Goal: Task Accomplishment & Management: Complete application form

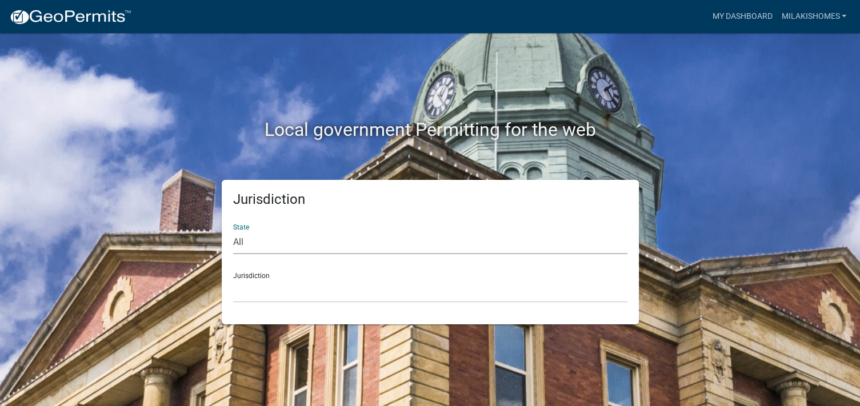
click at [253, 244] on select "All [US_STATE] [US_STATE] [US_STATE] [US_STATE] [US_STATE] [US_STATE] [US_STATE…" at bounding box center [430, 242] width 394 height 23
select select "[US_STATE]"
click at [233, 231] on select "All [US_STATE] [US_STATE] [US_STATE] [US_STATE] [US_STATE] [US_STATE] [US_STATE…" at bounding box center [430, 242] width 394 height 23
click at [250, 292] on select "City of [GEOGRAPHIC_DATA], [US_STATE] City of [GEOGRAPHIC_DATA], [US_STATE] Cit…" at bounding box center [430, 290] width 394 height 23
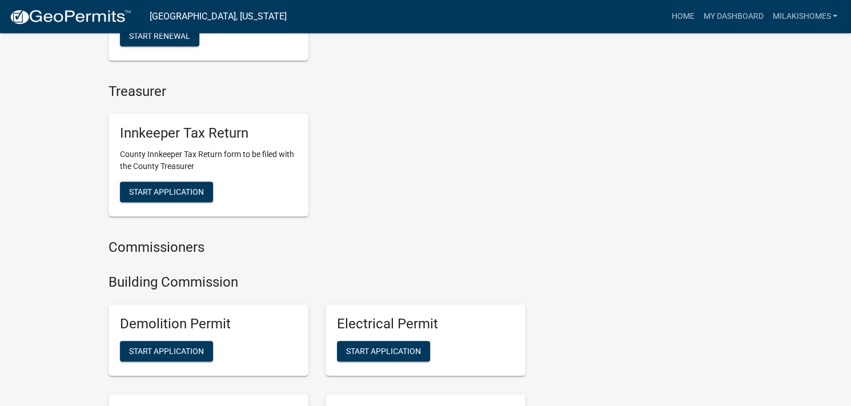
scroll to position [628, 0]
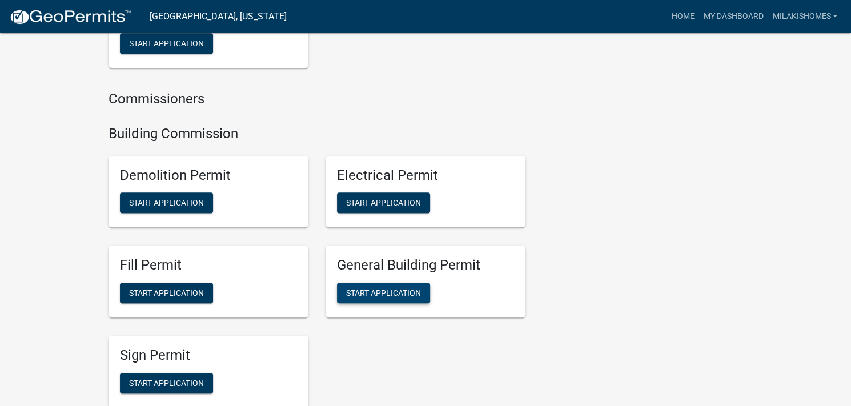
click at [378, 296] on span "Start Application" at bounding box center [383, 292] width 75 height 9
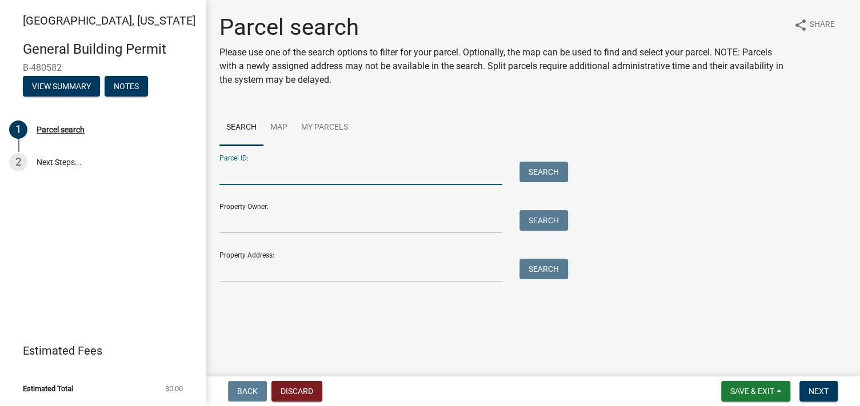
click at [262, 172] on input "Parcel ID:" at bounding box center [360, 173] width 283 height 23
type input "79-12-09-178-039.000-013"
click at [536, 173] on button "Search" at bounding box center [543, 172] width 49 height 21
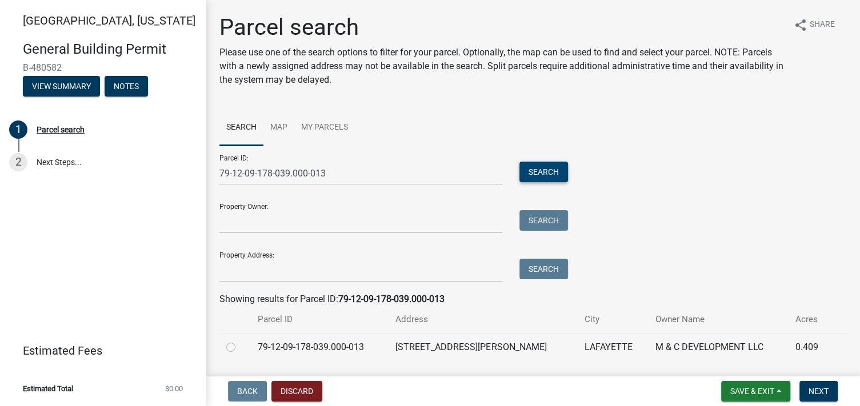
scroll to position [33, 0]
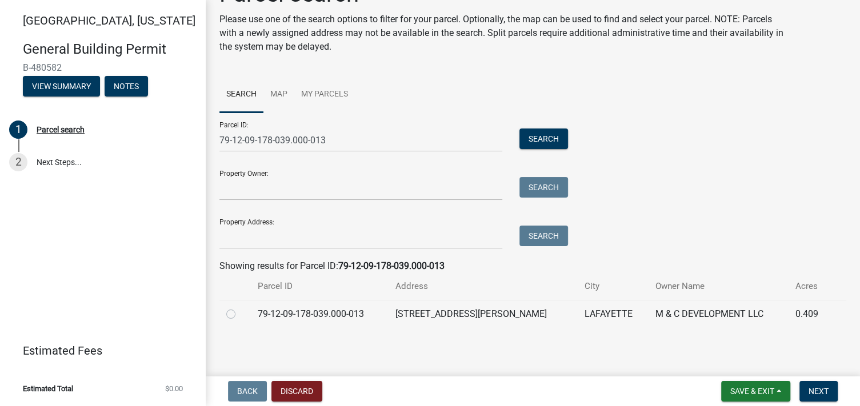
click at [240, 307] on label at bounding box center [240, 307] width 0 height 0
click at [240, 315] on input "radio" at bounding box center [243, 310] width 7 height 7
radio input "true"
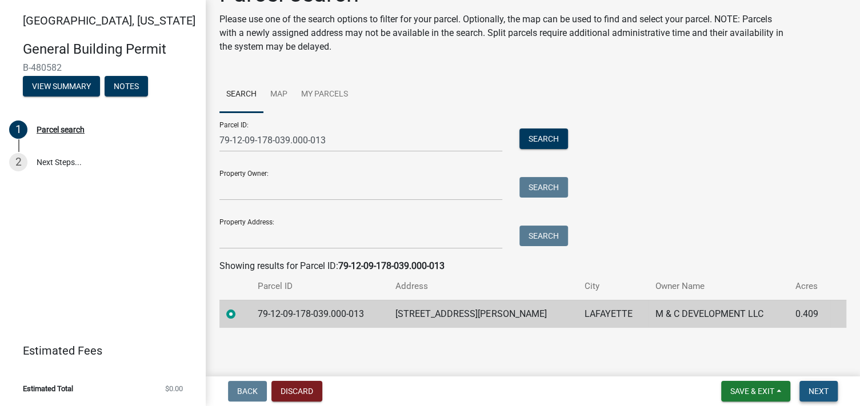
click at [820, 392] on span "Next" at bounding box center [818, 391] width 20 height 9
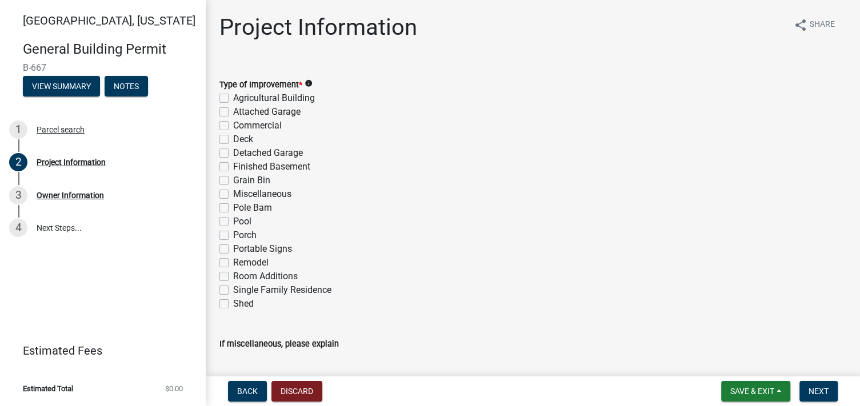
click at [233, 290] on label "Single Family Residence" at bounding box center [282, 290] width 98 height 14
click at [233, 290] on input "Single Family Residence" at bounding box center [236, 286] width 7 height 7
checkbox input "true"
checkbox input "false"
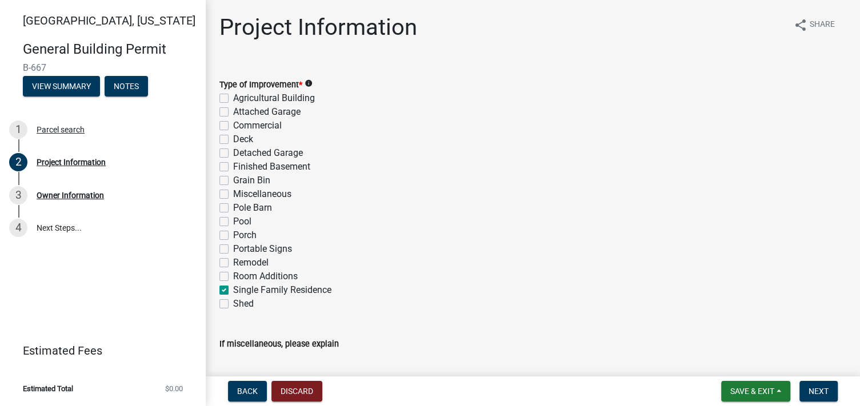
checkbox input "false"
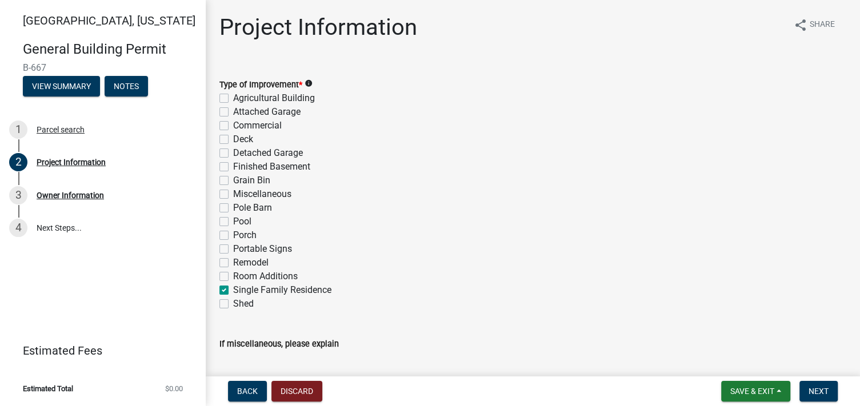
checkbox input "false"
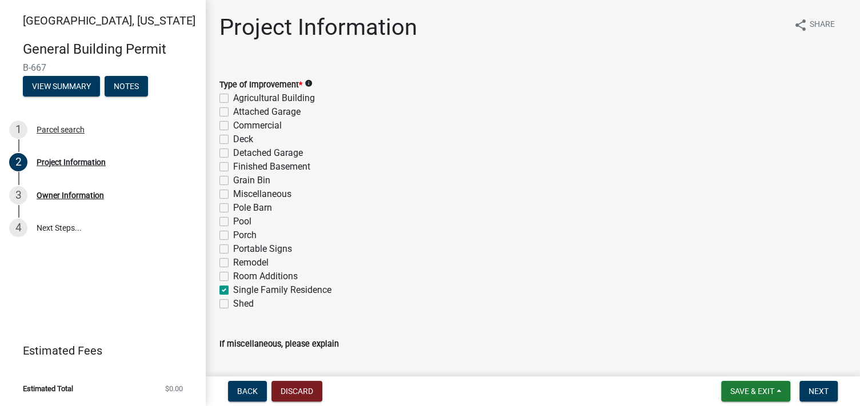
checkbox input "false"
checkbox input "true"
checkbox input "false"
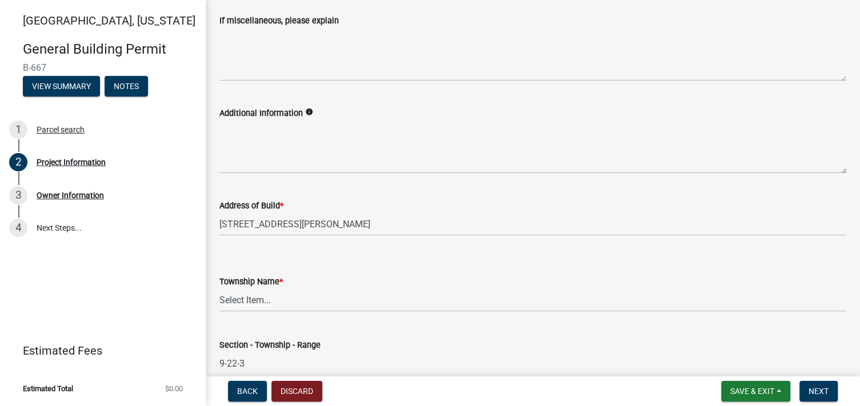
scroll to position [343, 0]
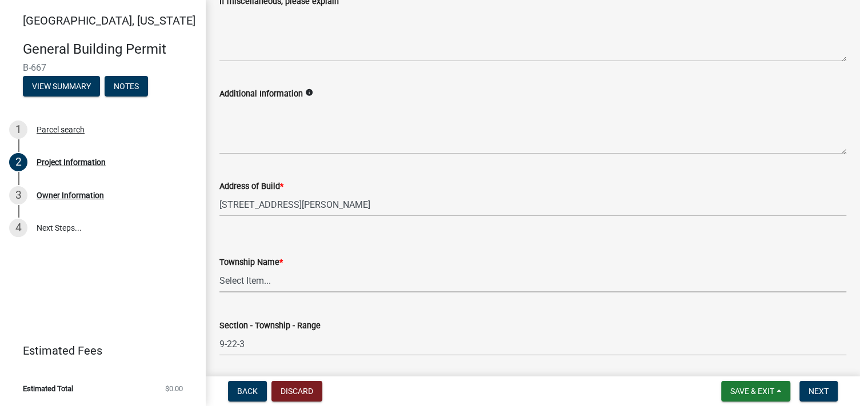
click at [246, 280] on select "Select Item... [PERSON_NAME] [PERSON_NAME] [GEOGRAPHIC_DATA][PERSON_NAME] Tippe…" at bounding box center [532, 280] width 627 height 23
click at [219, 269] on select "Select Item... [PERSON_NAME] [PERSON_NAME] [GEOGRAPHIC_DATA][PERSON_NAME] Tippe…" at bounding box center [532, 280] width 627 height 23
select select "d981393e-0f1e-4515-b265-f938ebd65115"
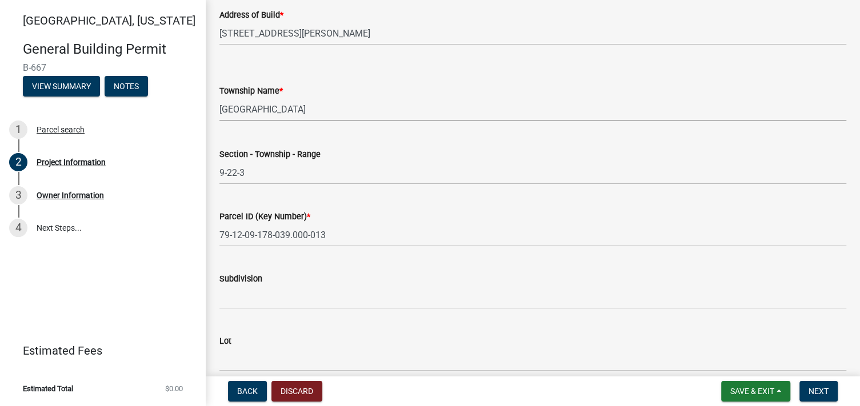
scroll to position [571, 0]
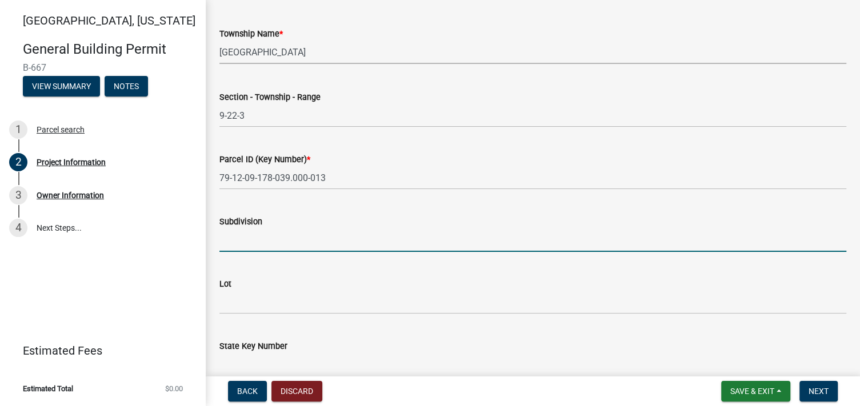
click at [274, 238] on input "Subdivision" at bounding box center [532, 239] width 627 height 23
type input "[PERSON_NAME] Farms"
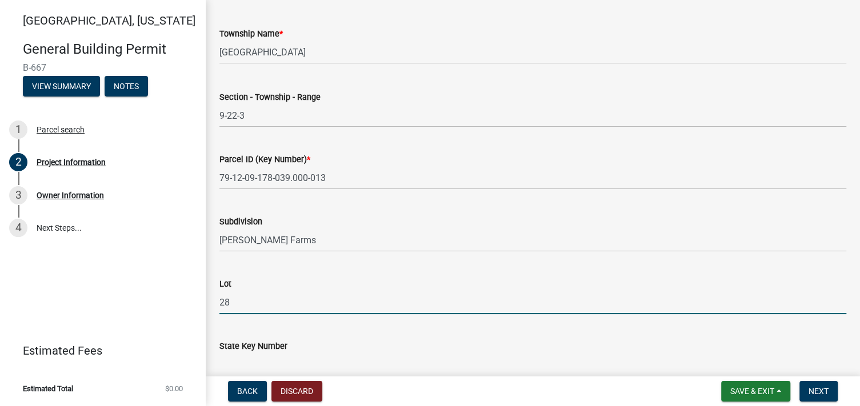
type input "28"
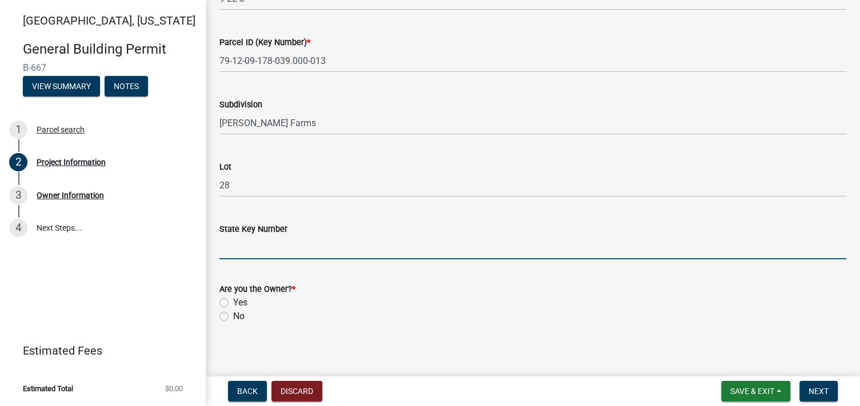
scroll to position [693, 0]
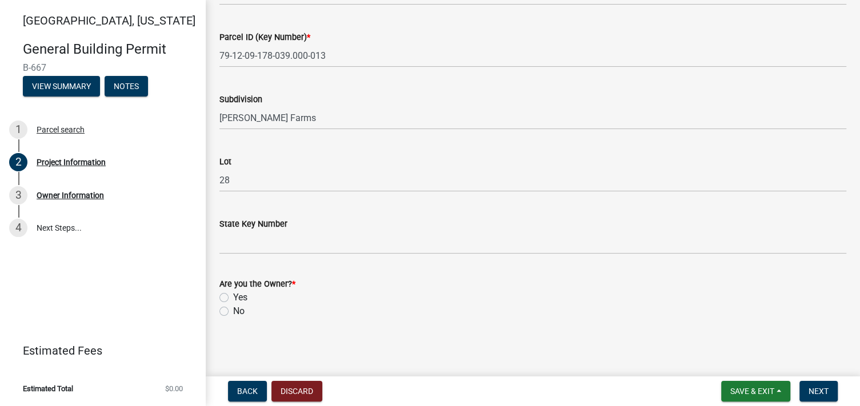
click at [233, 298] on label "Yes" at bounding box center [240, 298] width 14 height 14
click at [233, 298] on input "Yes" at bounding box center [236, 294] width 7 height 7
radio input "true"
click at [826, 391] on span "Next" at bounding box center [818, 391] width 20 height 9
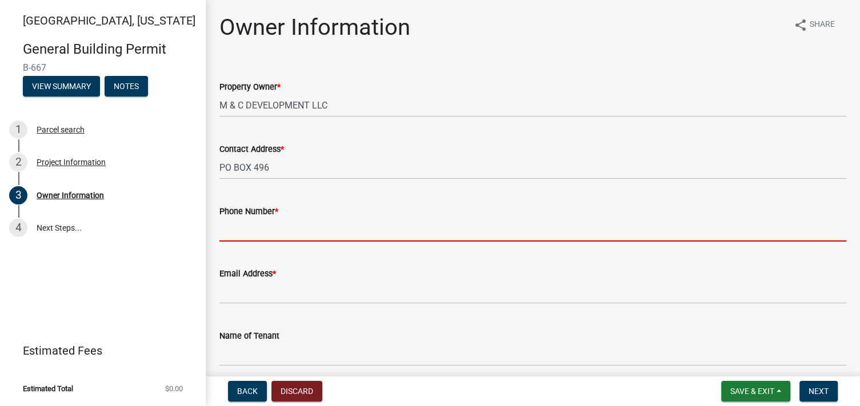
click at [300, 234] on input "Phone Number *" at bounding box center [532, 229] width 627 height 23
type input "7654913671"
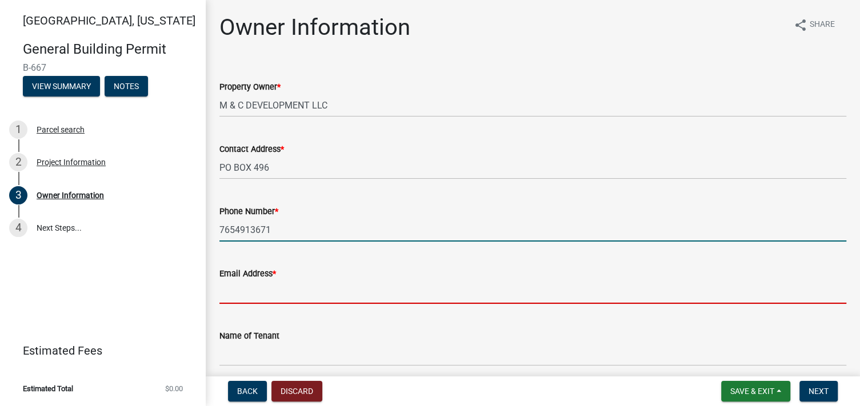
type input "[PERSON_NAME][EMAIL_ADDRESS][DOMAIN_NAME]"
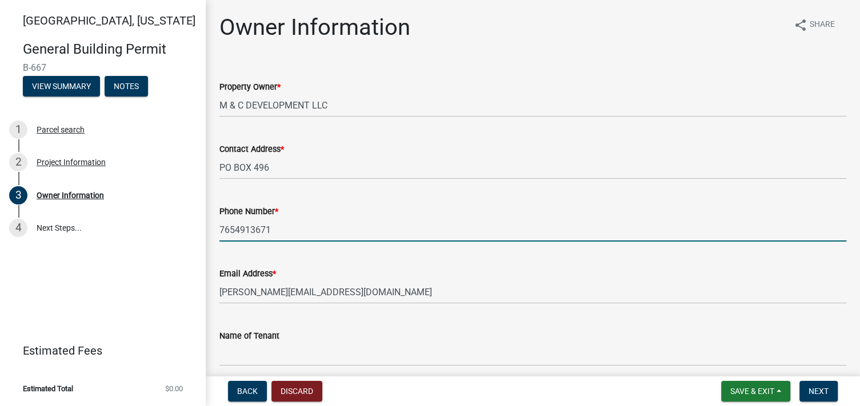
type input "[PERSON_NAME] HOMES LLC"
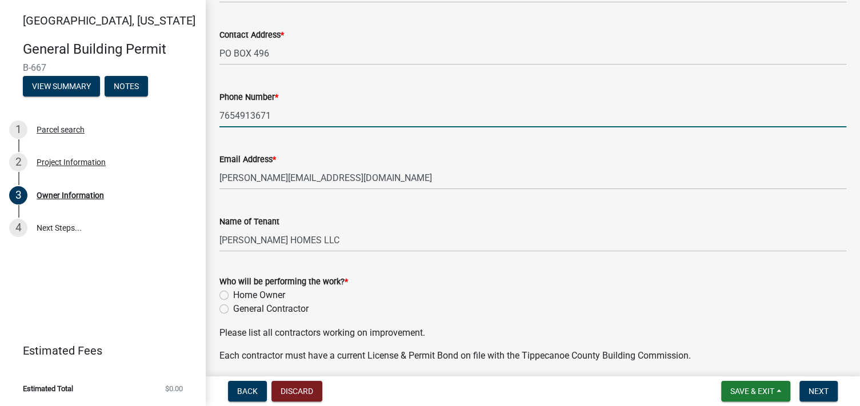
scroll to position [171, 0]
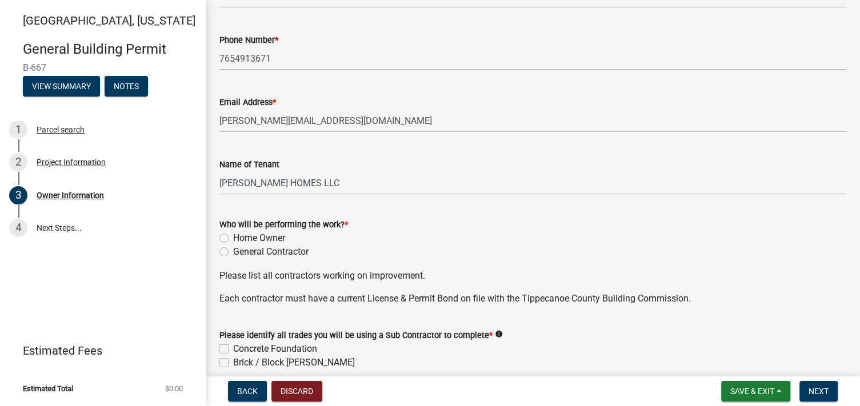
click at [233, 254] on label "General Contractor" at bounding box center [270, 252] width 75 height 14
click at [233, 252] on input "General Contractor" at bounding box center [236, 248] width 7 height 7
radio input "true"
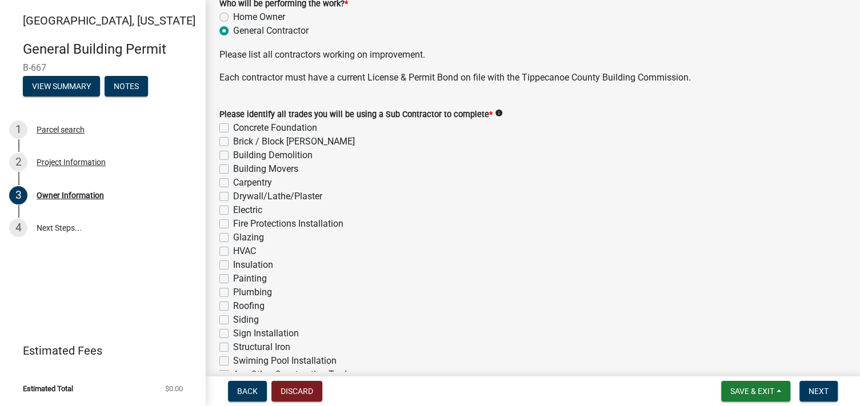
scroll to position [400, 0]
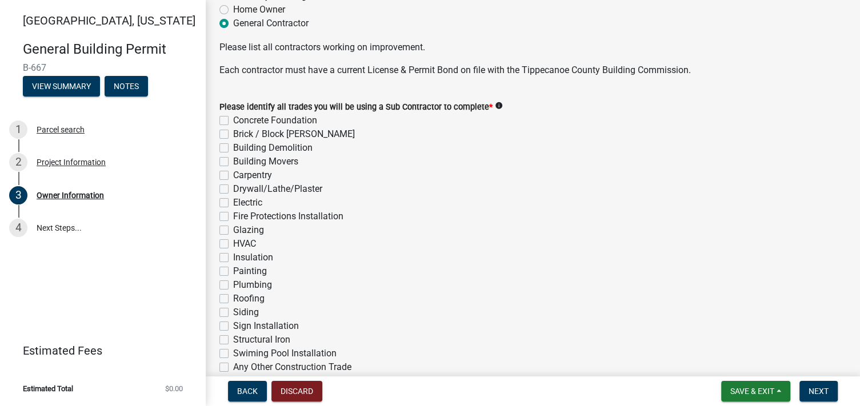
click at [233, 118] on label "Concrete Foundation" at bounding box center [275, 121] width 84 height 14
click at [233, 118] on input "Concrete Foundation" at bounding box center [236, 117] width 7 height 7
checkbox input "true"
checkbox input "false"
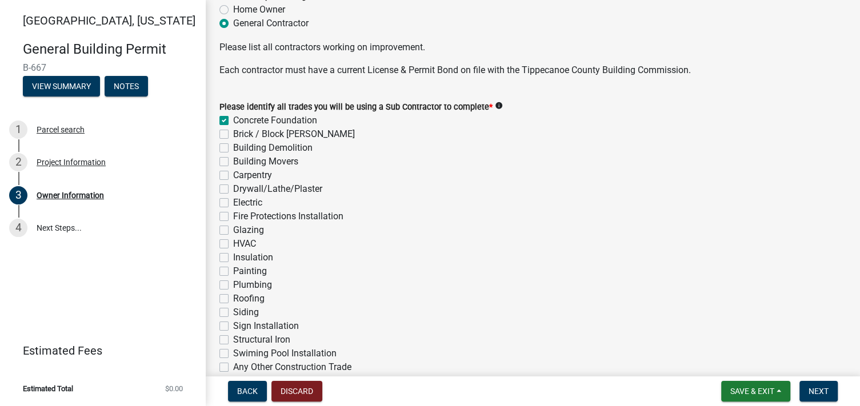
checkbox input "false"
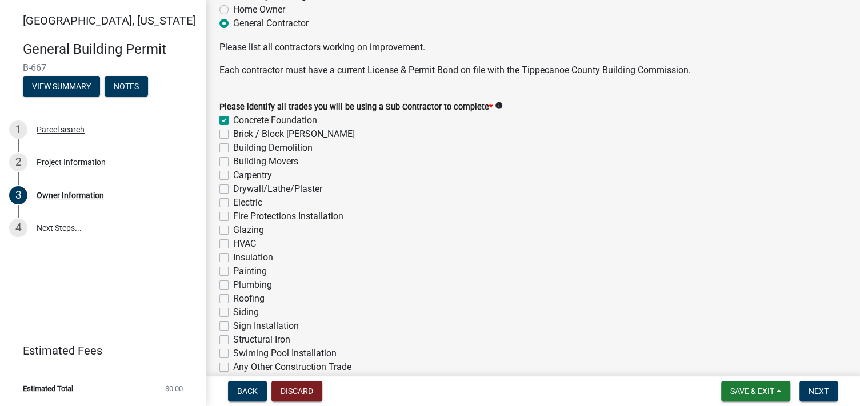
checkbox input "false"
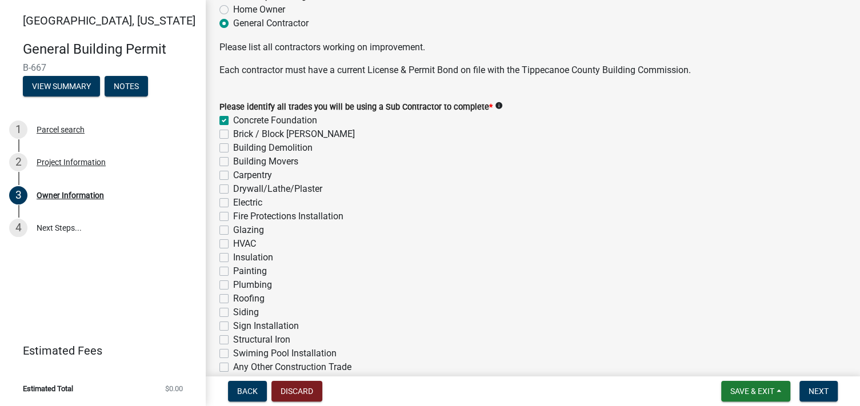
checkbox input "false"
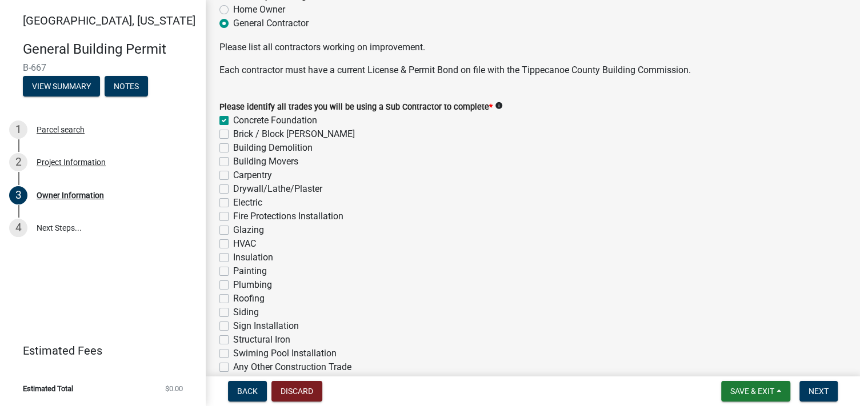
checkbox input "false"
click at [233, 133] on label "Brick / Block [PERSON_NAME]" at bounding box center [294, 134] width 122 height 14
click at [233, 133] on input "Brick / Block [PERSON_NAME]" at bounding box center [236, 130] width 7 height 7
checkbox input "true"
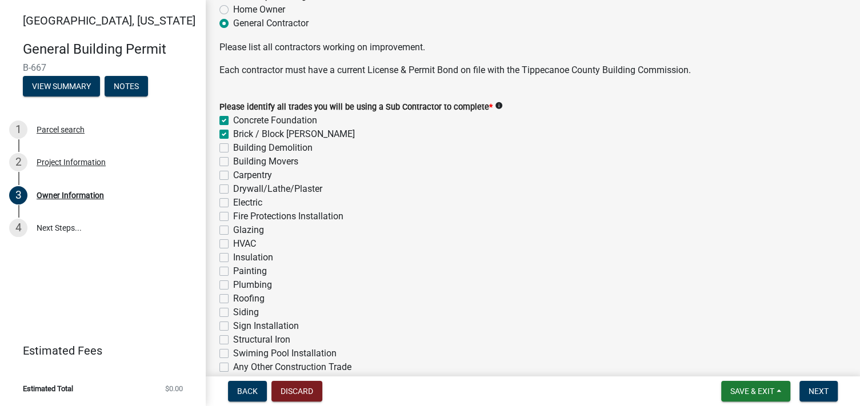
checkbox input "true"
checkbox input "false"
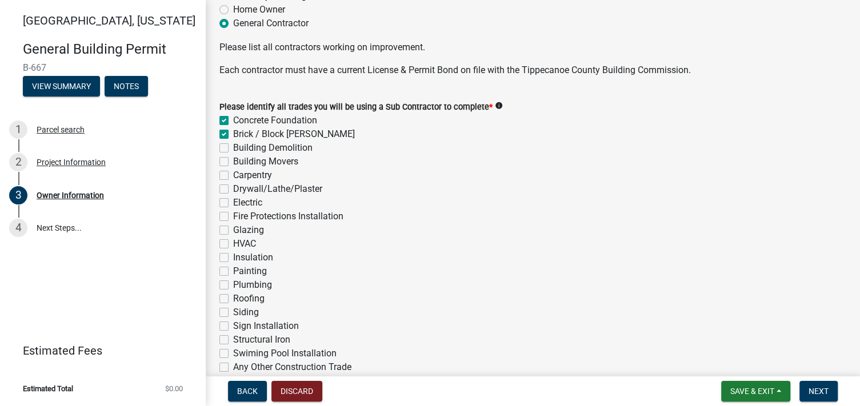
checkbox input "false"
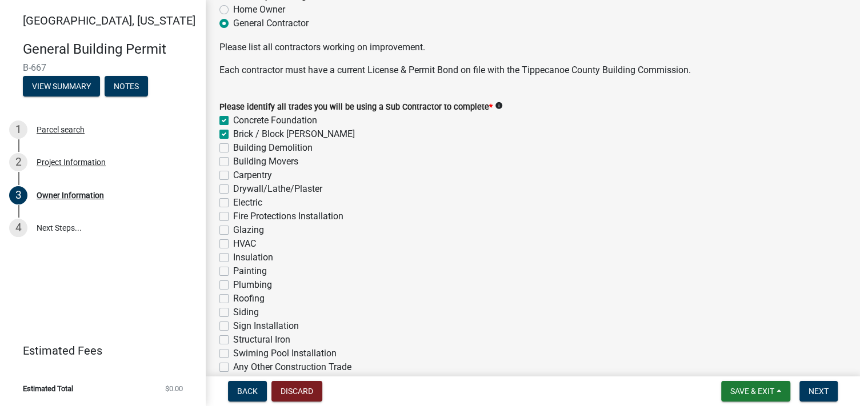
checkbox input "false"
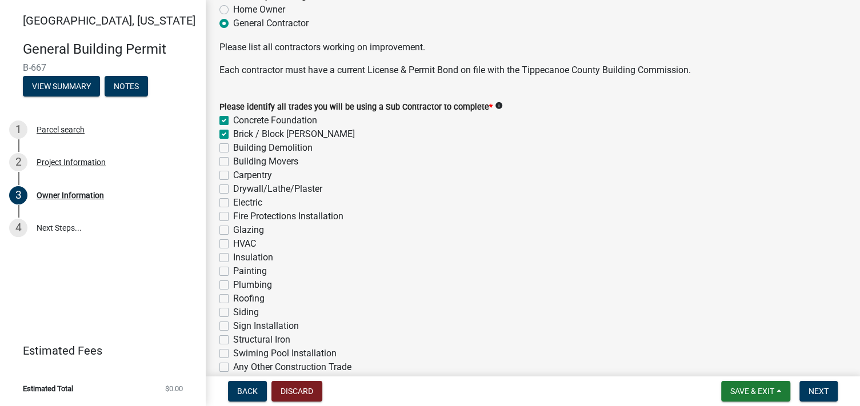
checkbox input "false"
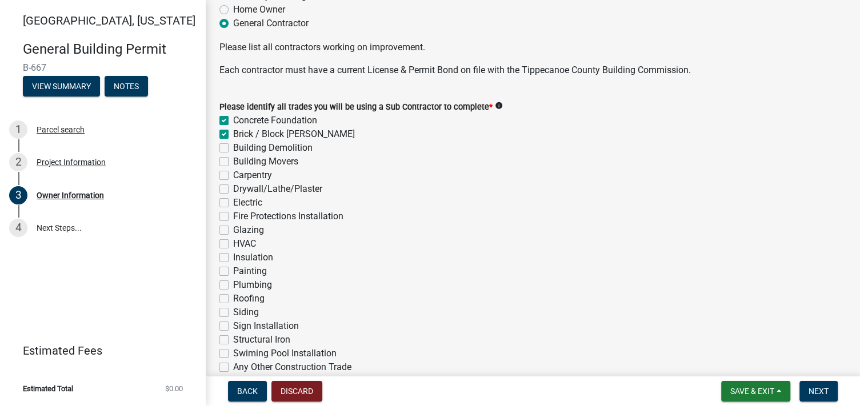
click at [233, 177] on label "Carpentry" at bounding box center [252, 175] width 39 height 14
click at [233, 176] on input "Carpentry" at bounding box center [236, 171] width 7 height 7
checkbox input "true"
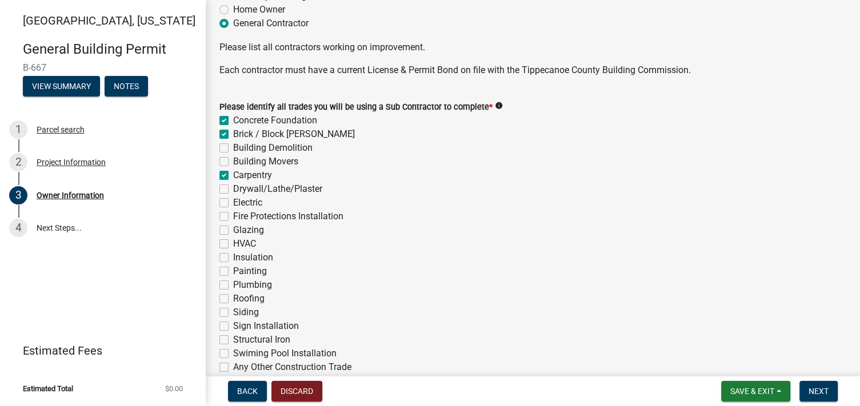
checkbox input "false"
checkbox input "true"
checkbox input "false"
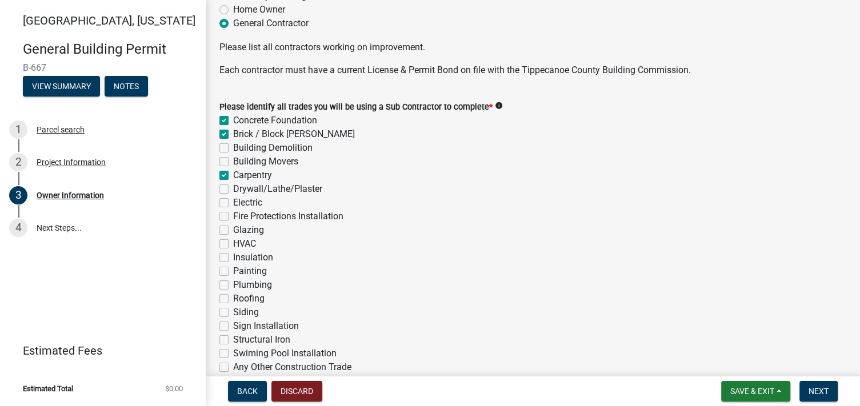
checkbox input "false"
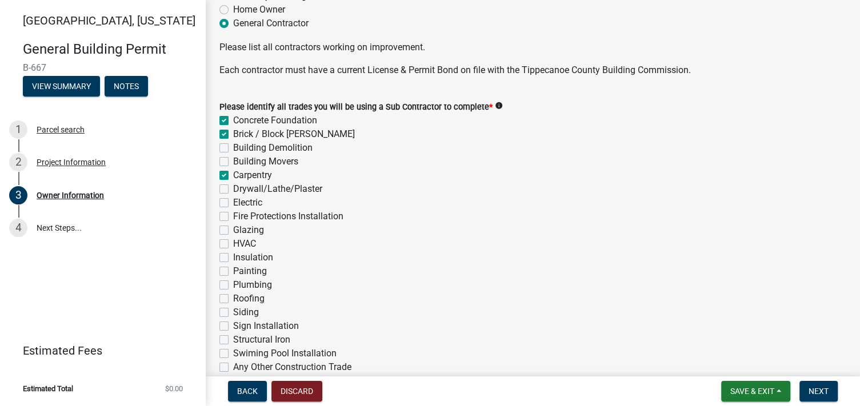
checkbox input "false"
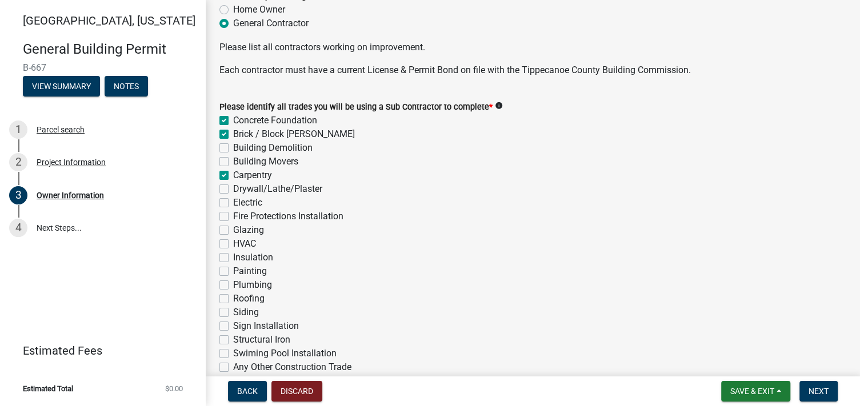
checkbox input "false"
click at [233, 188] on label "Drywall/Lathe/Plaster" at bounding box center [277, 189] width 89 height 14
click at [233, 188] on input "Drywall/Lathe/Plaster" at bounding box center [236, 185] width 7 height 7
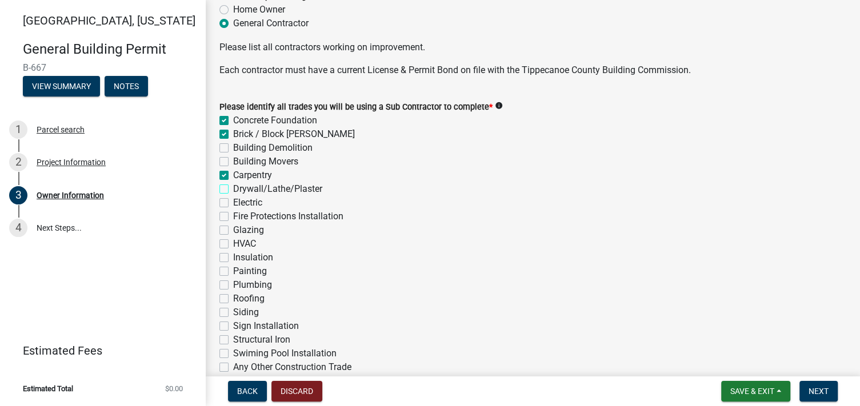
checkbox input "true"
checkbox input "false"
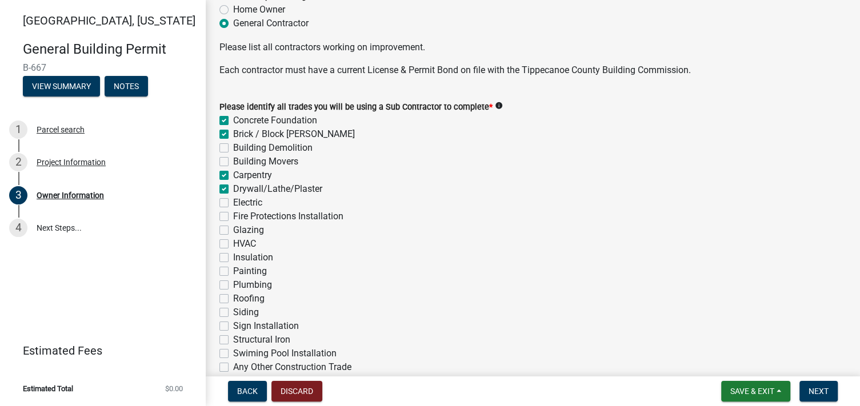
checkbox input "true"
checkbox input "false"
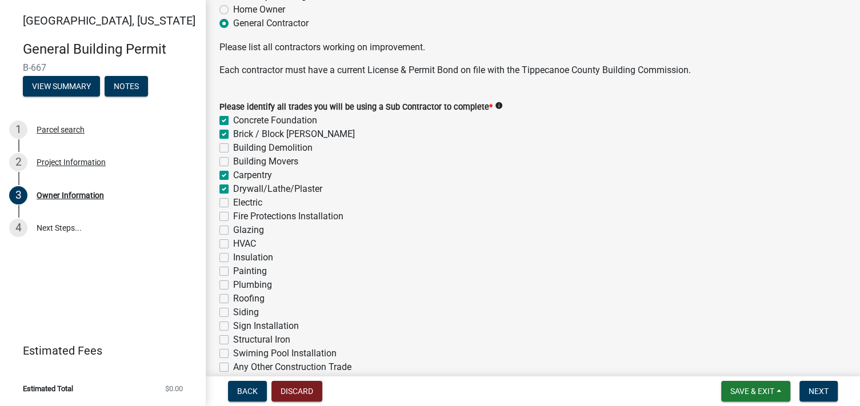
checkbox input "false"
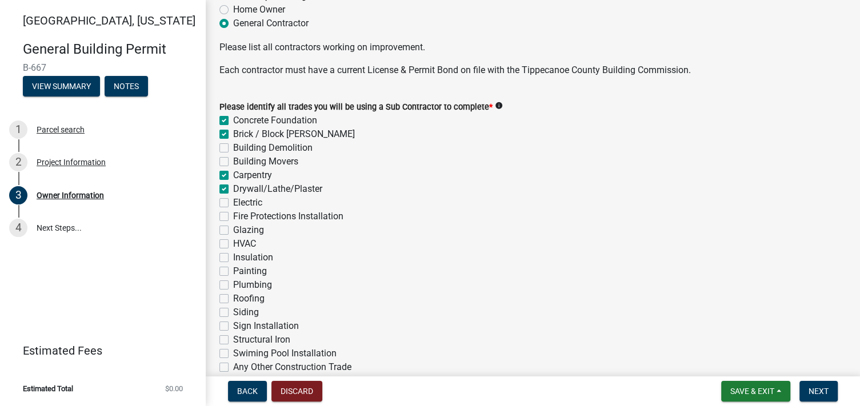
checkbox input "false"
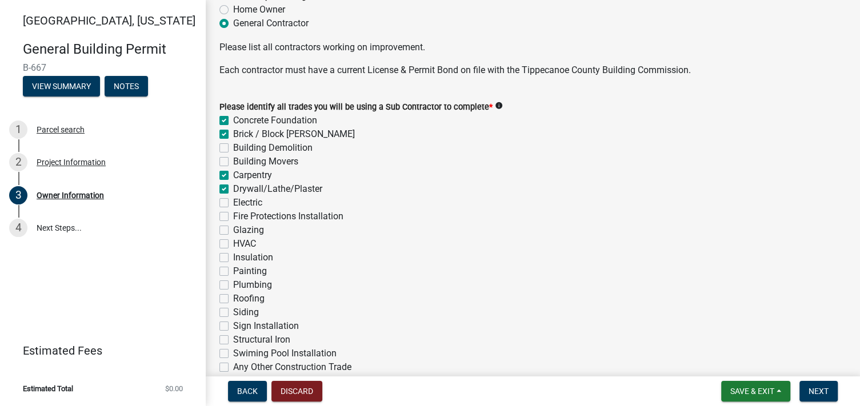
checkbox input "false"
click at [233, 202] on label "Electric" at bounding box center [247, 203] width 29 height 14
click at [233, 202] on input "Electric" at bounding box center [236, 199] width 7 height 7
checkbox input "true"
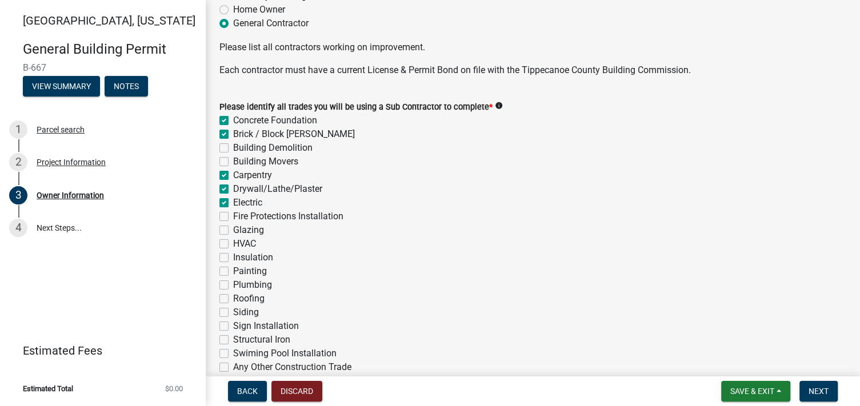
checkbox input "true"
checkbox input "false"
checkbox input "true"
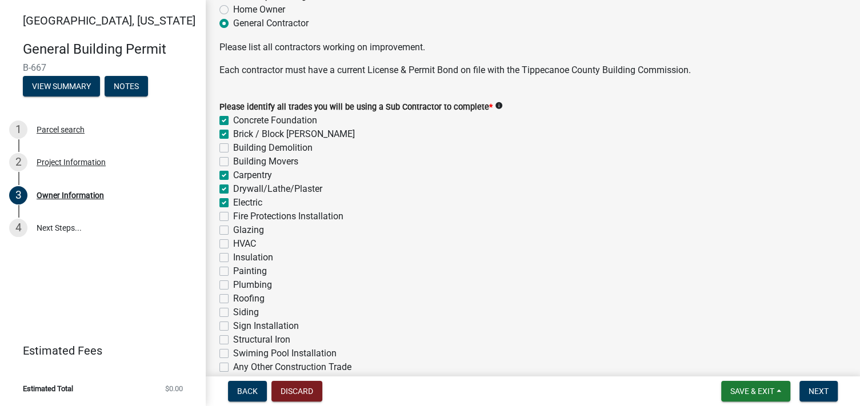
checkbox input "true"
checkbox input "false"
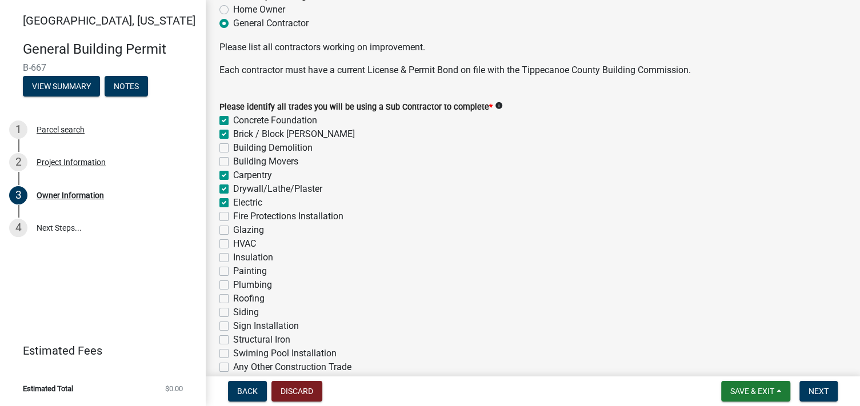
checkbox input "false"
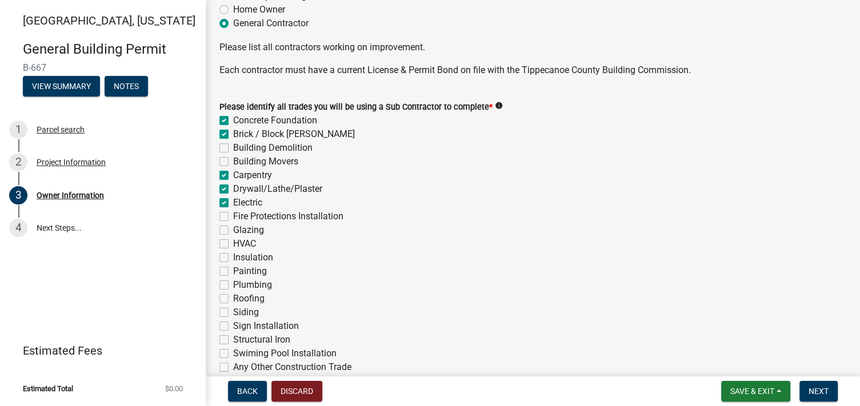
checkbox input "false"
click at [233, 243] on label "HVAC" at bounding box center [244, 244] width 23 height 14
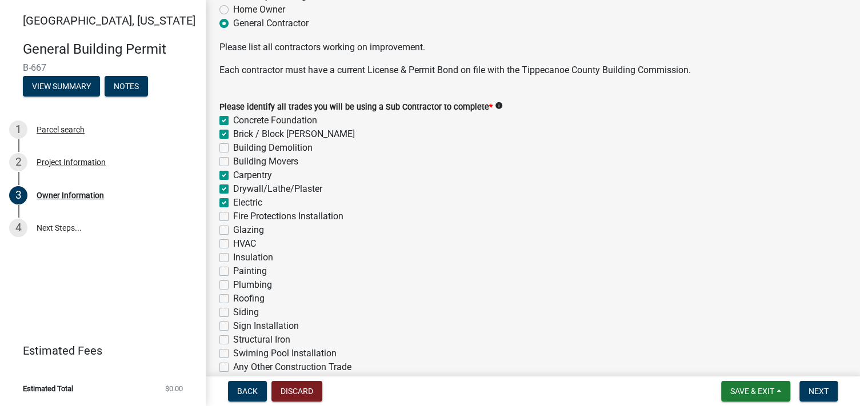
click at [233, 243] on input "HVAC" at bounding box center [236, 240] width 7 height 7
checkbox input "true"
checkbox input "false"
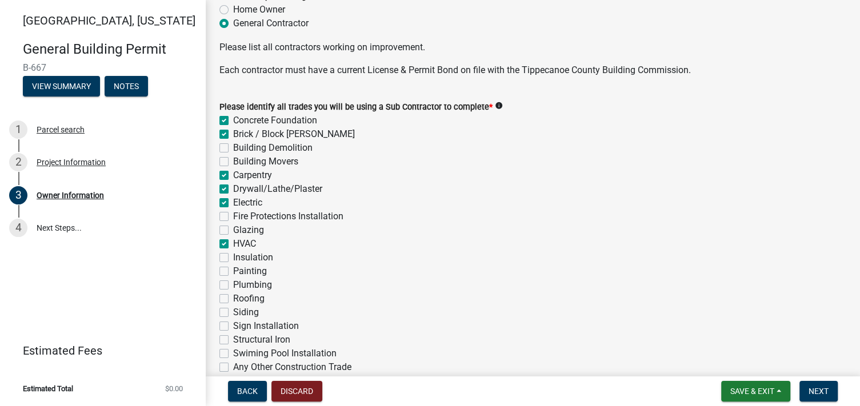
checkbox input "false"
checkbox input "true"
checkbox input "false"
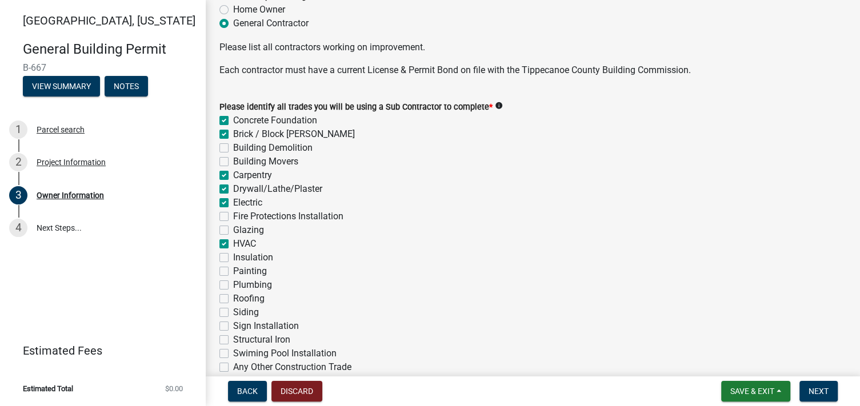
checkbox input "false"
checkbox input "true"
checkbox input "false"
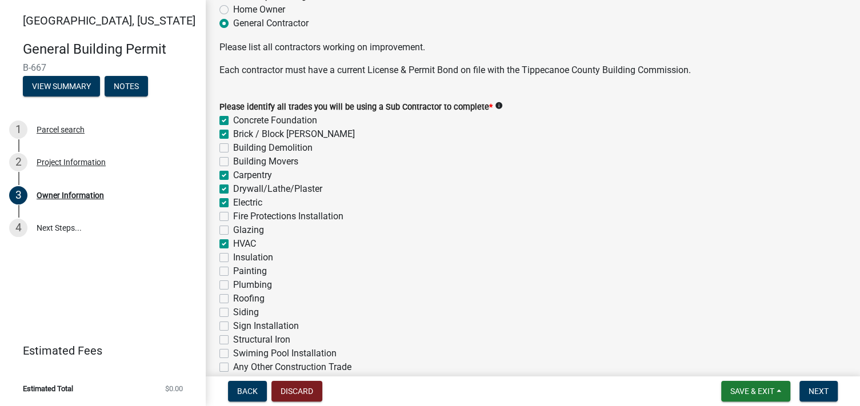
checkbox input "false"
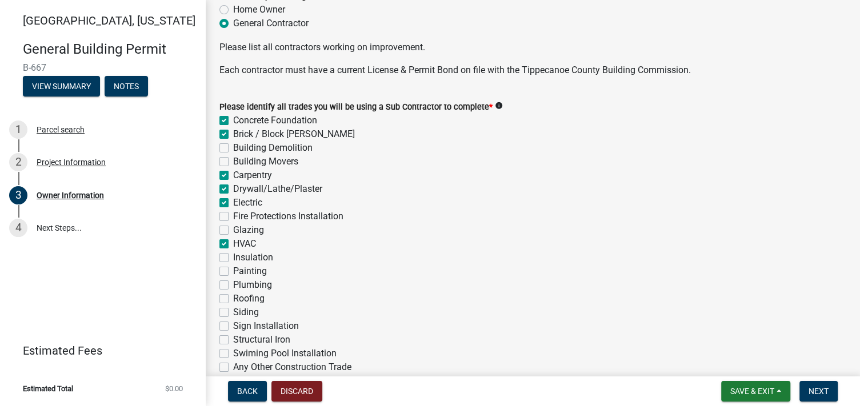
checkbox input "false"
click at [233, 255] on label "Insulation" at bounding box center [253, 258] width 40 height 14
click at [233, 255] on input "Insulation" at bounding box center [236, 254] width 7 height 7
checkbox input "true"
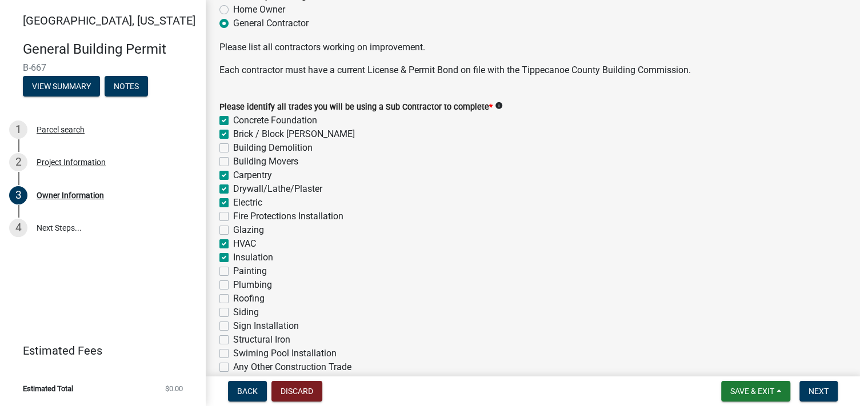
checkbox input "true"
checkbox input "false"
checkbox input "true"
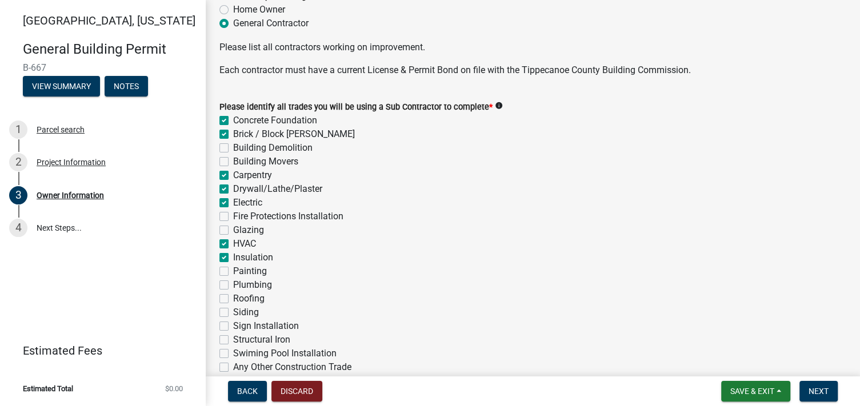
checkbox input "true"
checkbox input "false"
checkbox input "true"
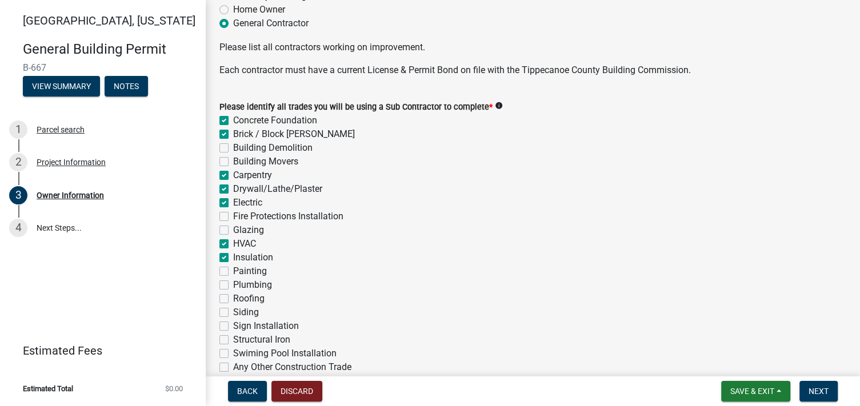
checkbox input "true"
checkbox input "false"
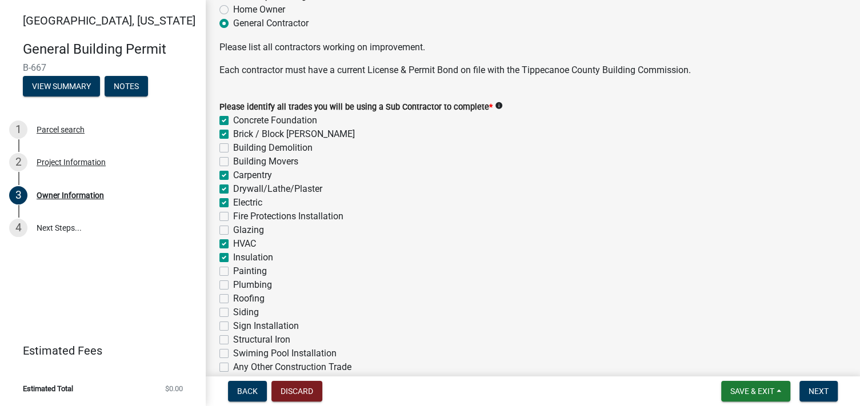
checkbox input "false"
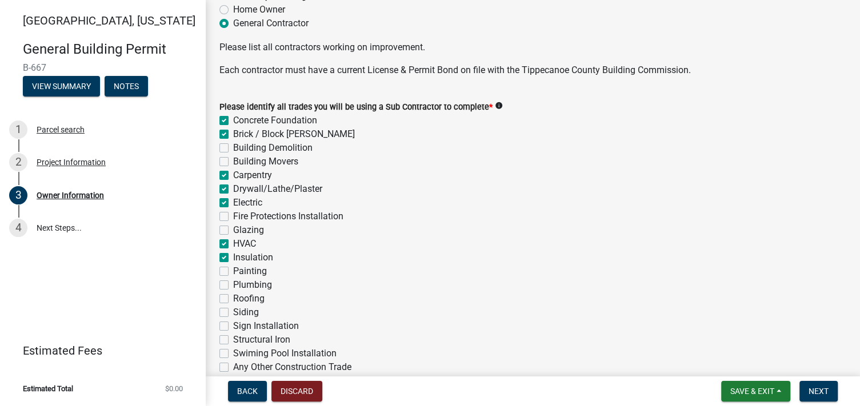
click at [233, 270] on label "Painting" at bounding box center [250, 271] width 34 height 14
click at [233, 270] on input "Painting" at bounding box center [236, 267] width 7 height 7
checkbox input "true"
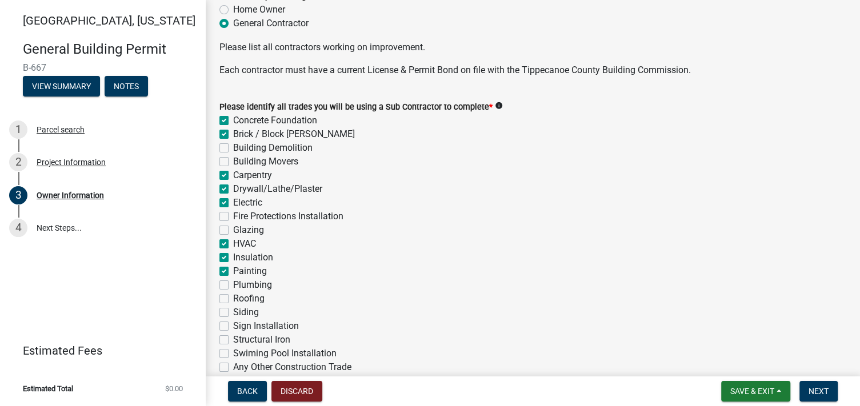
checkbox input "false"
checkbox input "true"
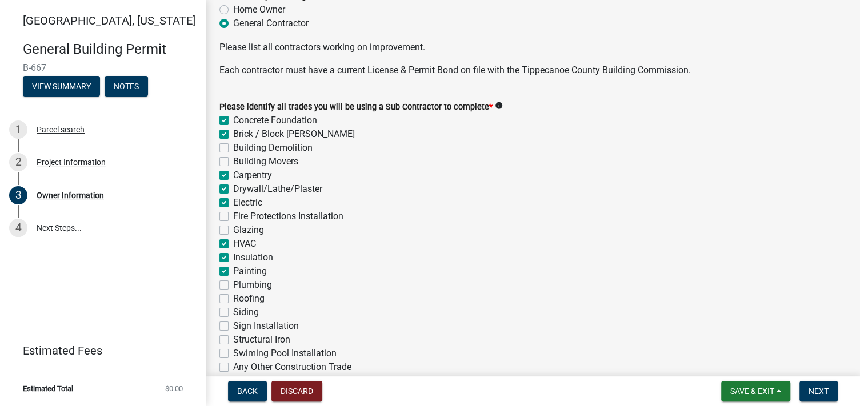
checkbox input "false"
checkbox input "true"
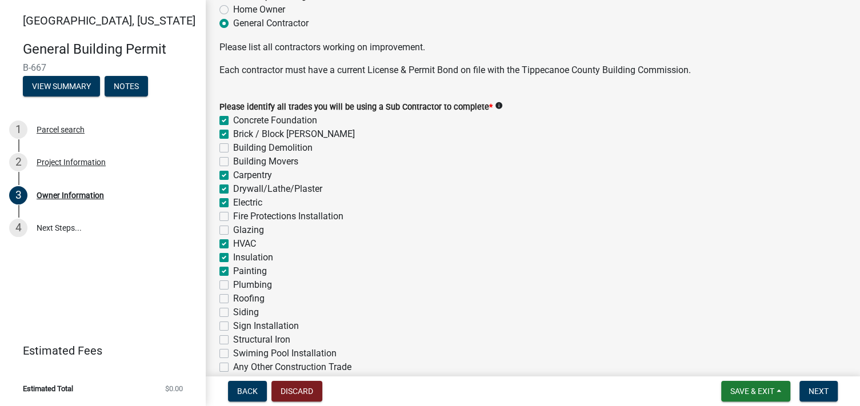
checkbox input "false"
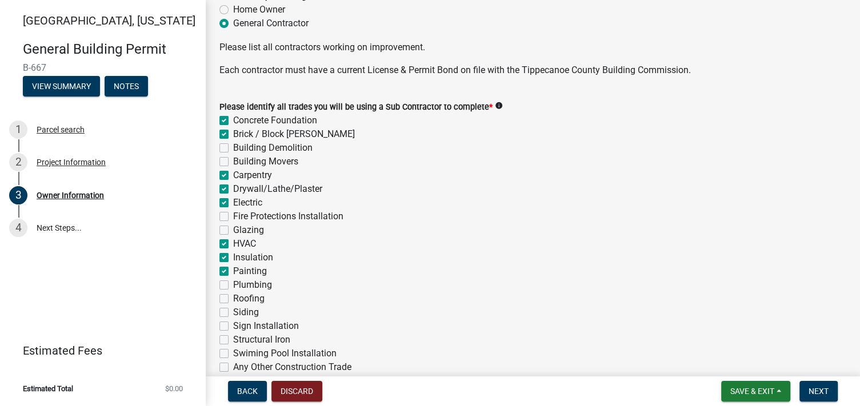
checkbox input "false"
click at [233, 283] on label "Plumbing" at bounding box center [252, 285] width 39 height 14
click at [233, 283] on input "Plumbing" at bounding box center [236, 281] width 7 height 7
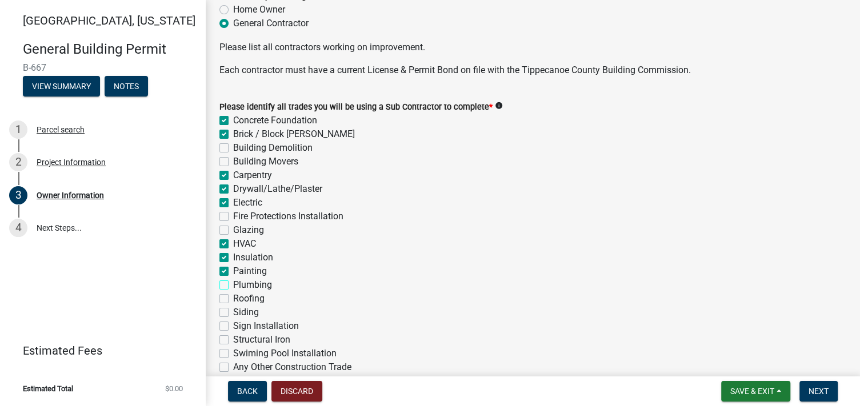
checkbox input "true"
checkbox input "false"
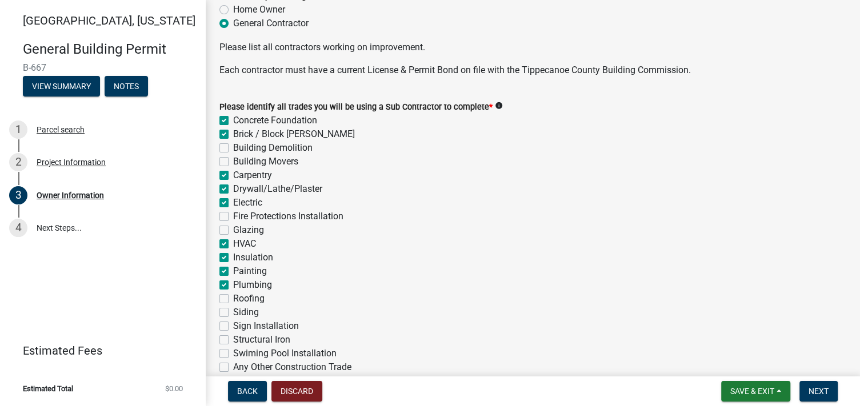
click at [233, 296] on label "Roofing" at bounding box center [248, 299] width 31 height 14
click at [233, 296] on input "Roofing" at bounding box center [236, 295] width 7 height 7
click at [233, 310] on label "Siding" at bounding box center [246, 313] width 26 height 14
click at [233, 310] on input "Siding" at bounding box center [236, 309] width 7 height 7
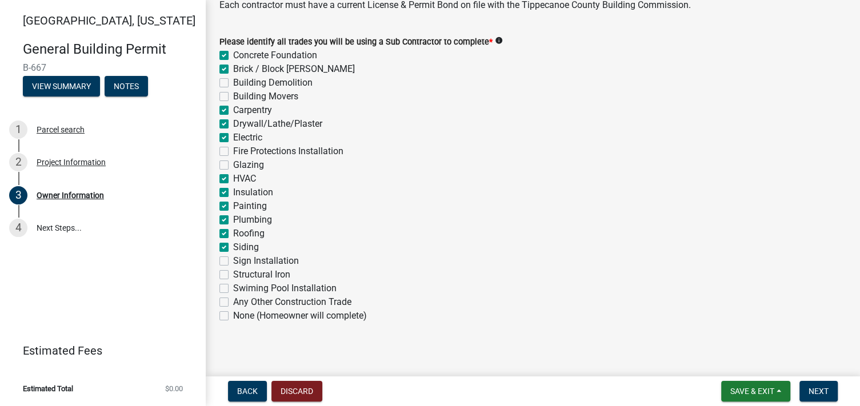
scroll to position [470, 0]
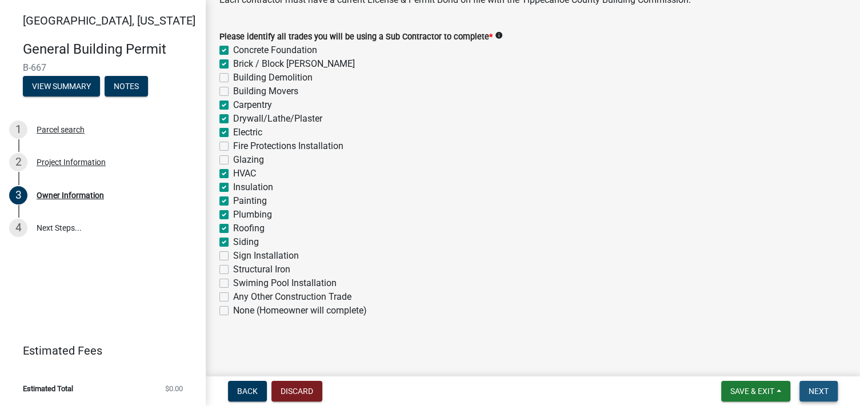
click at [810, 394] on span "Next" at bounding box center [818, 391] width 20 height 9
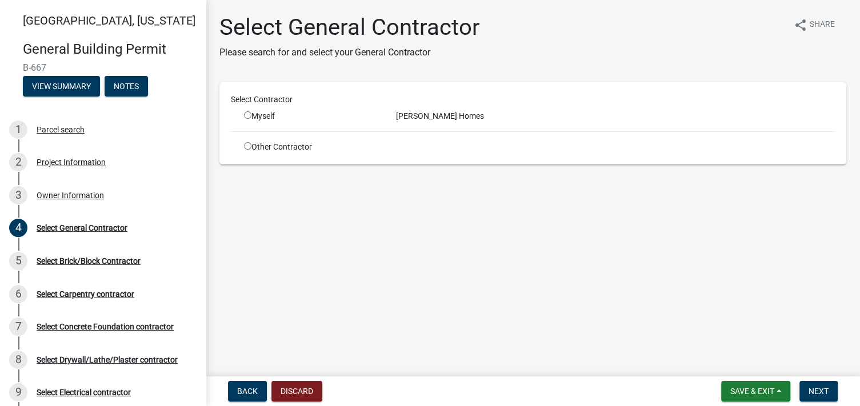
click at [419, 117] on div "[PERSON_NAME] Homes" at bounding box center [615, 116] width 456 height 12
click at [245, 114] on input "radio" at bounding box center [247, 114] width 7 height 7
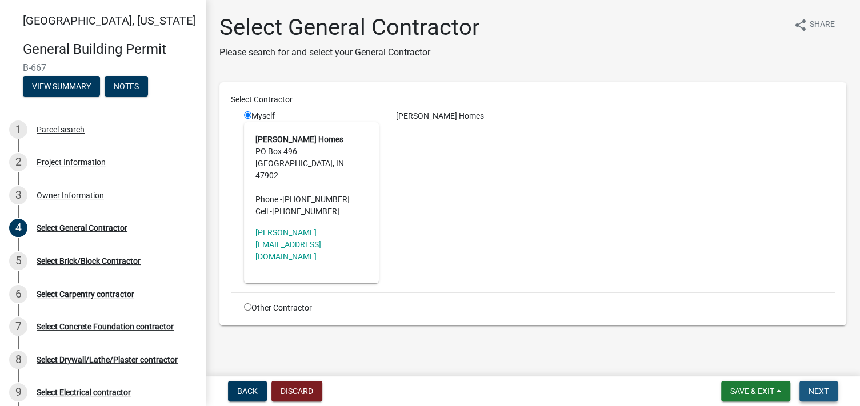
click at [816, 390] on span "Next" at bounding box center [818, 391] width 20 height 9
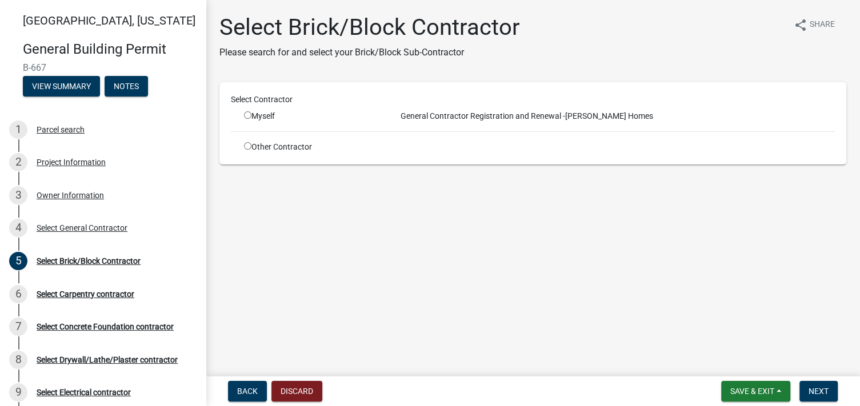
click at [247, 146] on input "radio" at bounding box center [247, 145] width 7 height 7
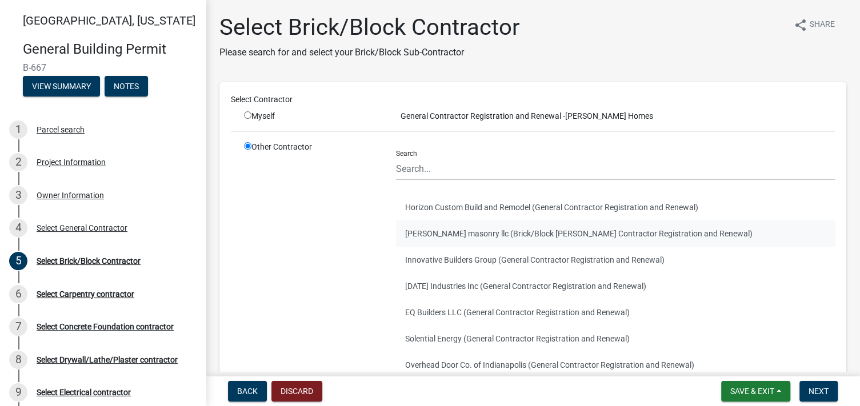
click at [424, 230] on button "[PERSON_NAME] masonry llc (Brick/Block [PERSON_NAME] Contractor Registration an…" at bounding box center [615, 233] width 439 height 26
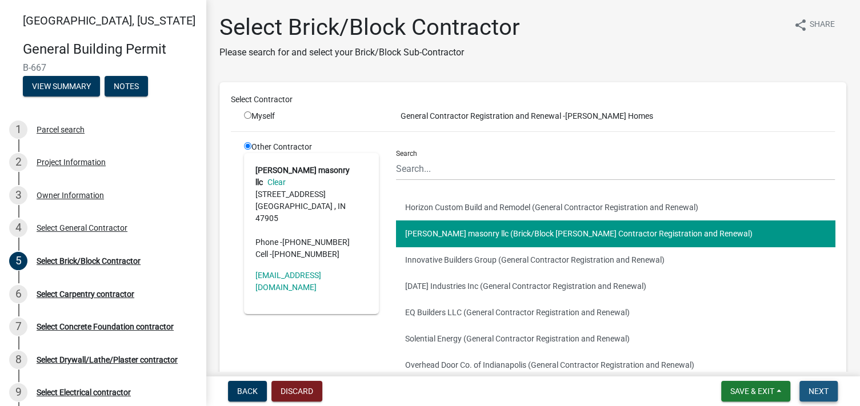
click at [812, 387] on span "Next" at bounding box center [818, 391] width 20 height 9
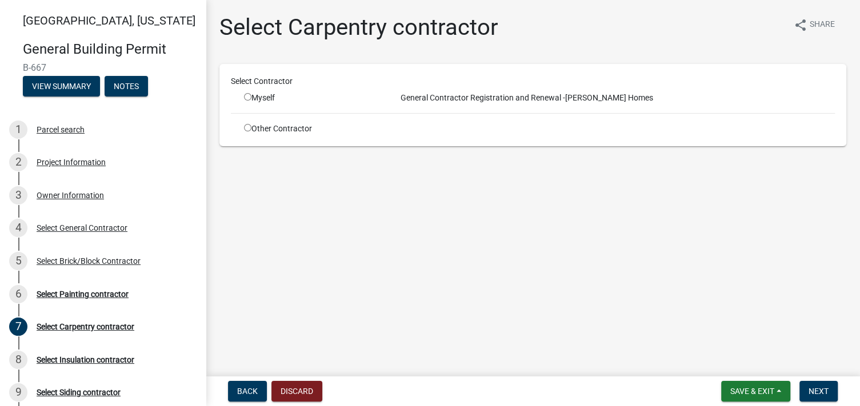
click at [249, 126] on input "radio" at bounding box center [247, 127] width 7 height 7
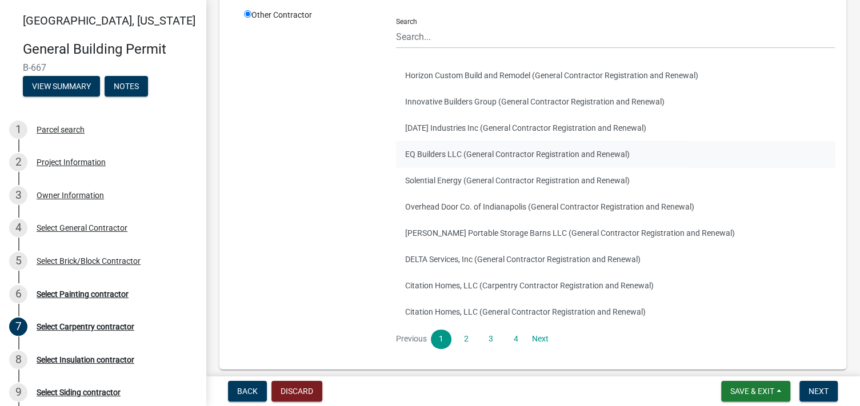
scroll to position [114, 0]
click at [462, 334] on link "2" at bounding box center [465, 338] width 21 height 19
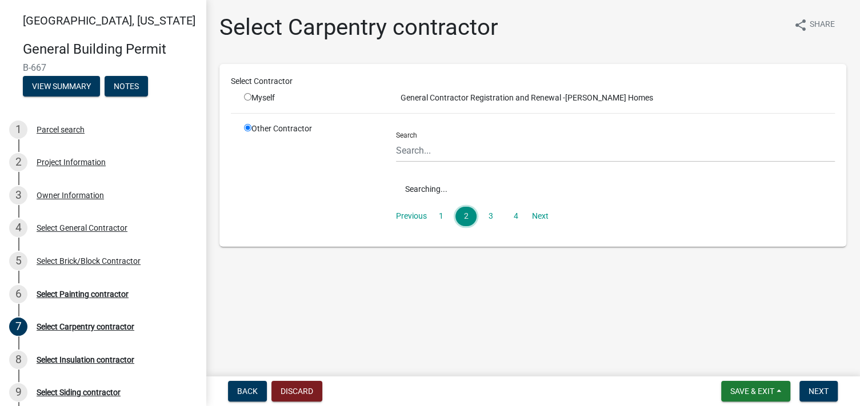
scroll to position [0, 0]
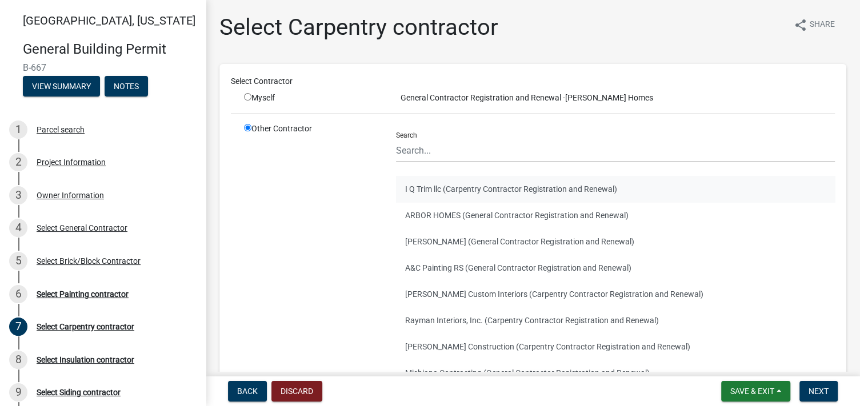
click at [429, 183] on button "I Q Trim llc (Carpentry Contractor Registration and Renewal)" at bounding box center [615, 189] width 439 height 26
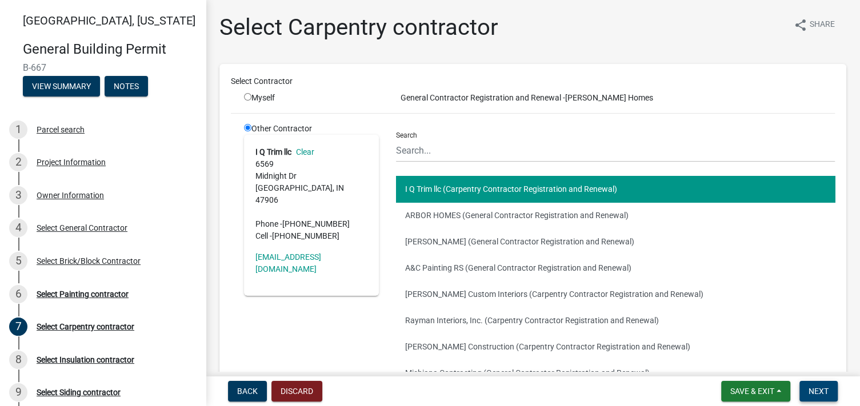
click at [810, 388] on span "Next" at bounding box center [818, 391] width 20 height 9
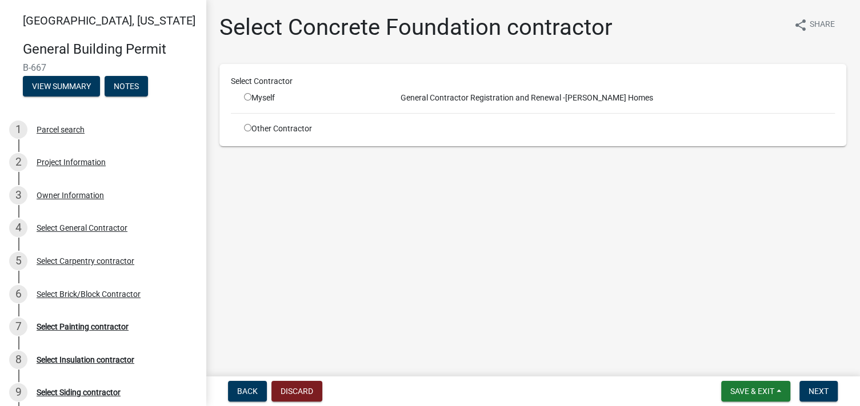
click at [249, 128] on input "radio" at bounding box center [247, 127] width 7 height 7
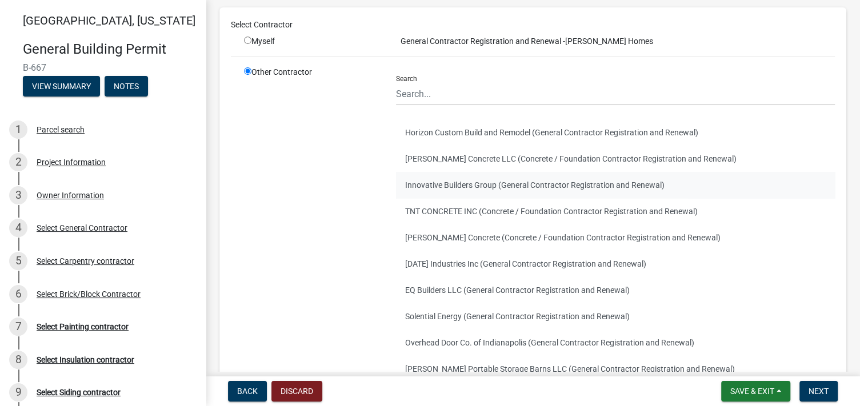
scroll to position [57, 0]
click at [474, 236] on button "[PERSON_NAME] Concrete (Concrete / Foundation Contractor Registration and Renew…" at bounding box center [615, 237] width 439 height 26
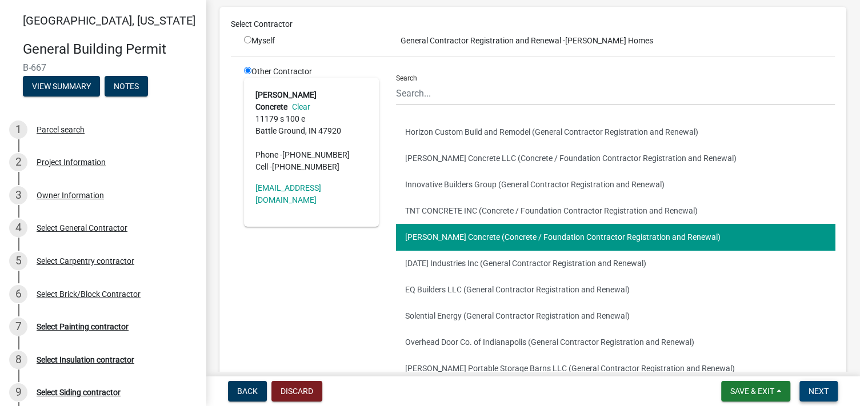
click at [816, 389] on span "Next" at bounding box center [818, 391] width 20 height 9
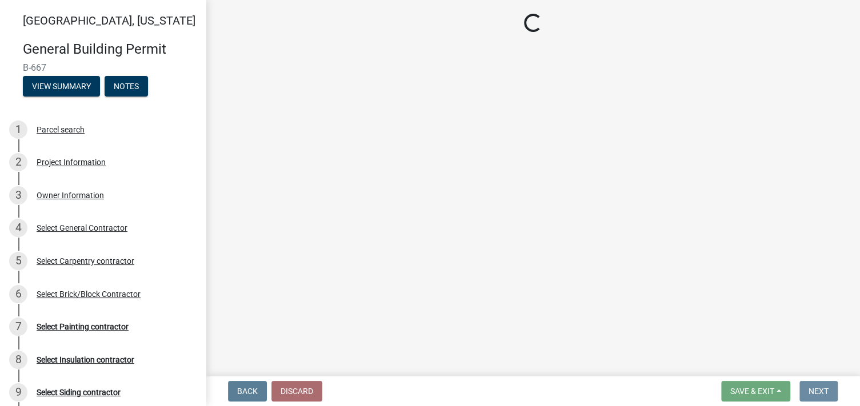
scroll to position [0, 0]
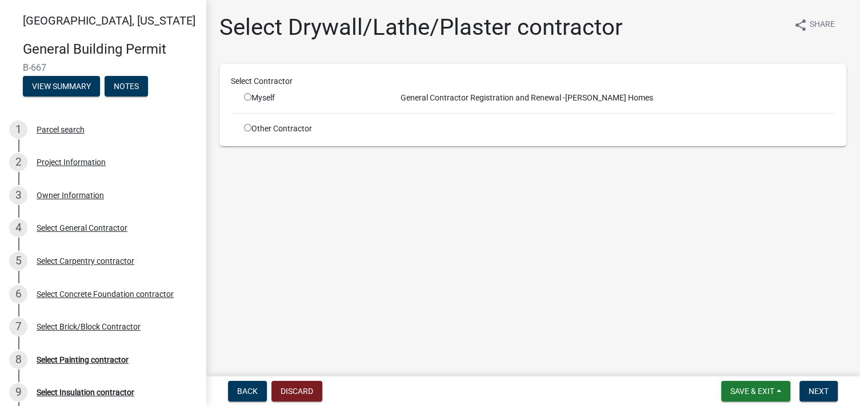
click at [250, 128] on input "radio" at bounding box center [247, 127] width 7 height 7
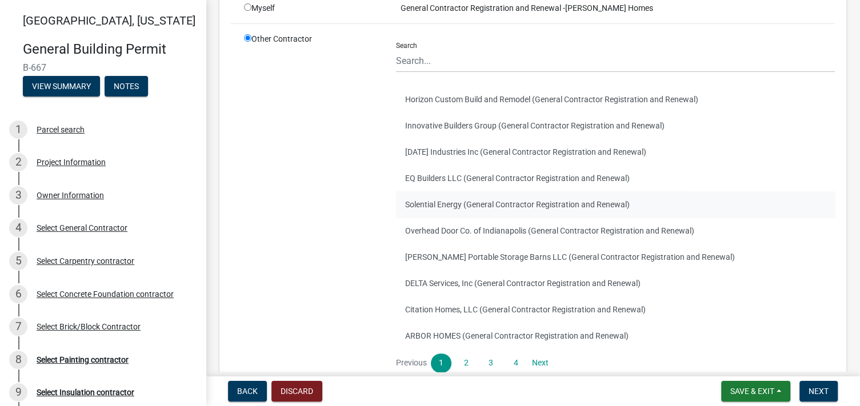
scroll to position [114, 0]
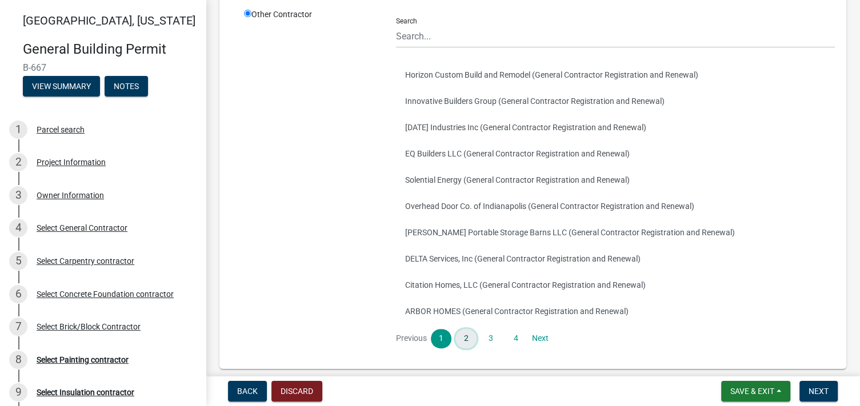
click at [465, 337] on link "2" at bounding box center [465, 338] width 21 height 19
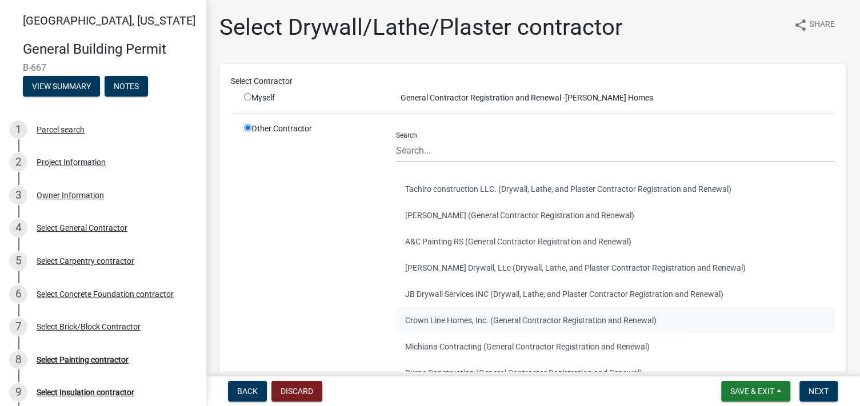
scroll to position [57, 0]
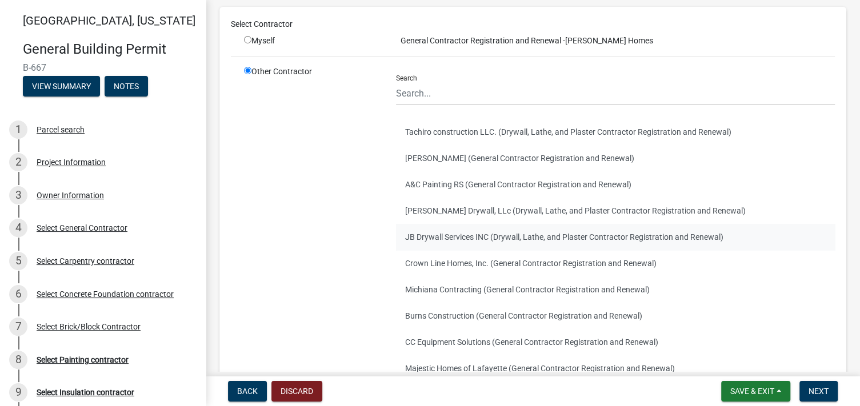
click at [450, 234] on button "JB Drywall Services INC (Drywall, Lathe, and Plaster Contractor Registration an…" at bounding box center [615, 237] width 439 height 26
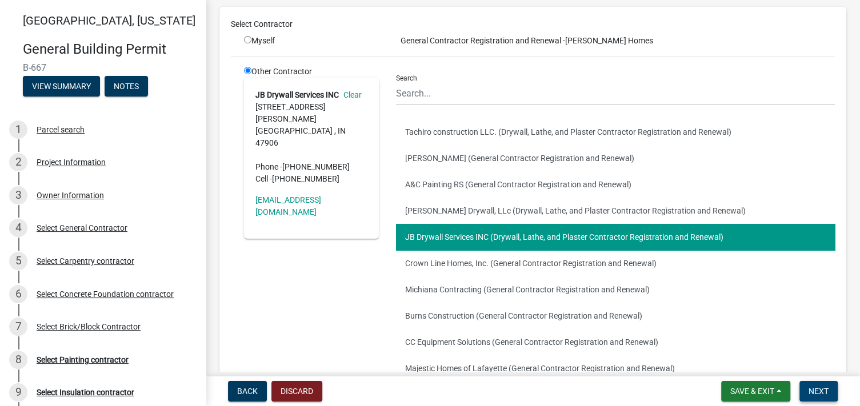
click at [814, 387] on span "Next" at bounding box center [818, 391] width 20 height 9
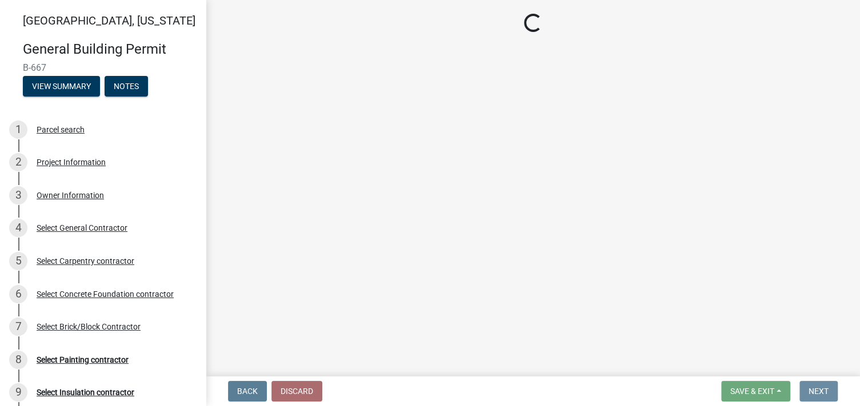
scroll to position [0, 0]
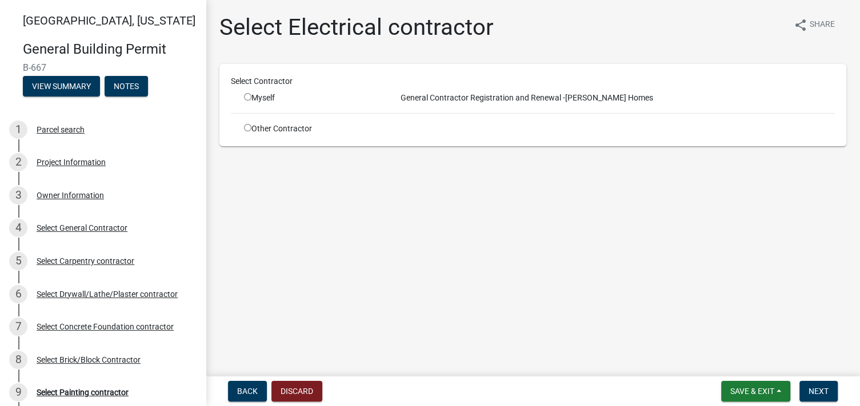
click at [247, 127] on input "radio" at bounding box center [247, 127] width 7 height 7
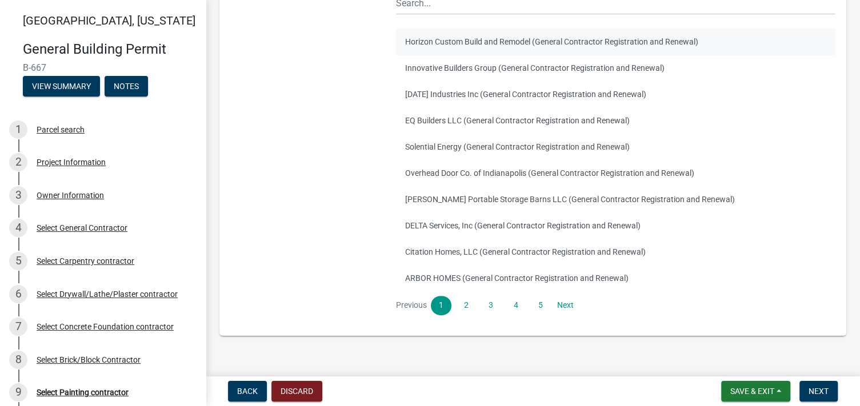
scroll to position [165, 0]
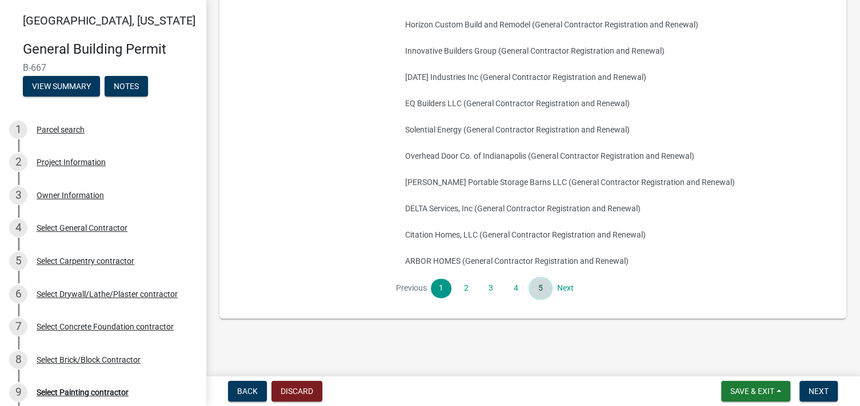
click at [535, 287] on link "5" at bounding box center [540, 288] width 21 height 19
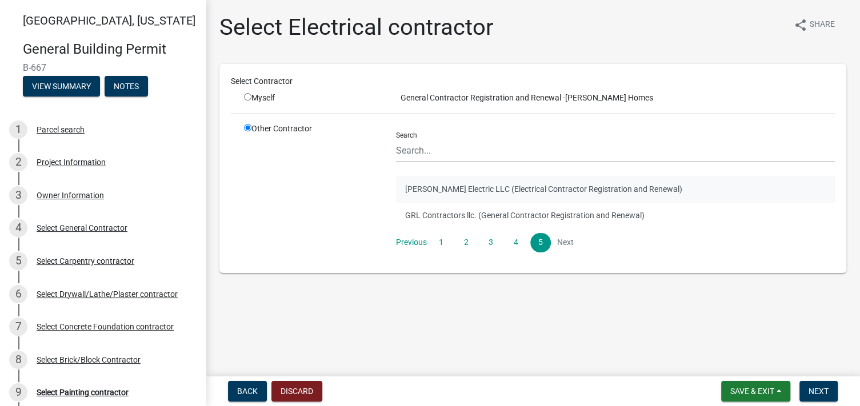
click at [468, 180] on button "[PERSON_NAME] Electric LLC (Electrical Contractor Registration and Renewal)" at bounding box center [615, 189] width 439 height 26
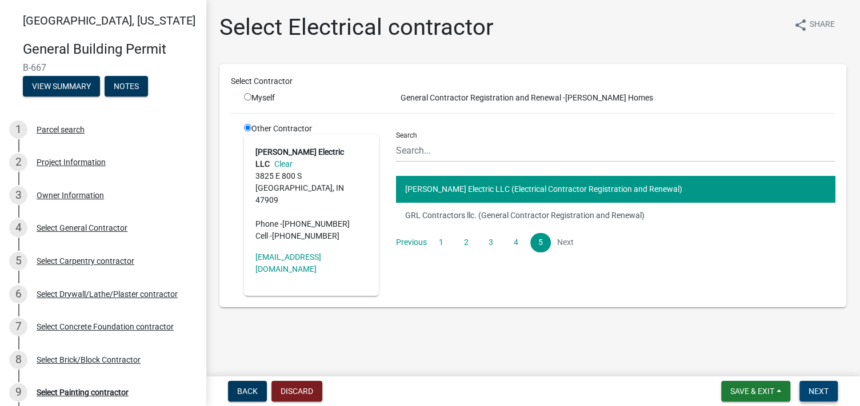
click at [818, 388] on span "Next" at bounding box center [818, 391] width 20 height 9
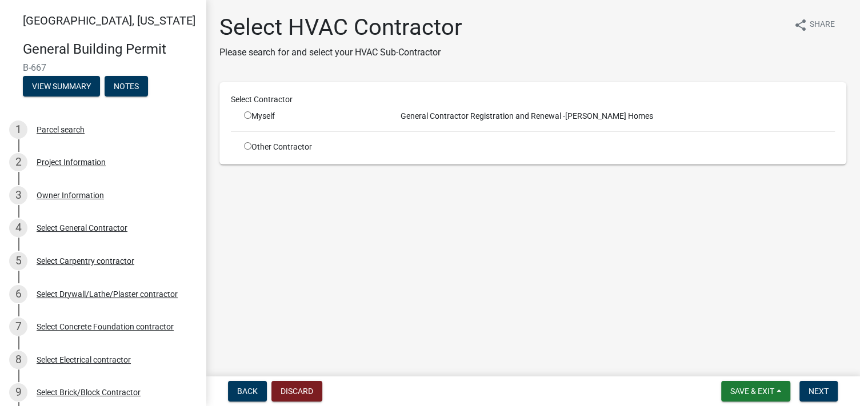
click at [267, 149] on div "Other Contractor" at bounding box center [311, 147] width 152 height 12
click at [247, 143] on input "radio" at bounding box center [247, 145] width 7 height 7
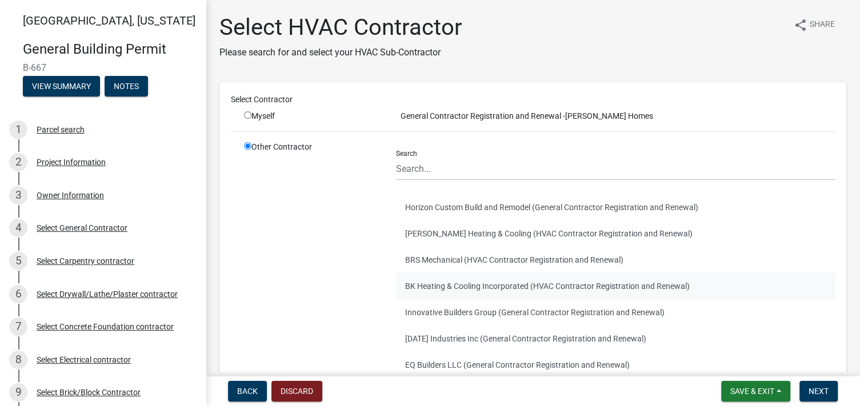
click at [432, 287] on button "BK Heating & Cooling Incorporated (HVAC Contractor Registration and Renewal)" at bounding box center [615, 286] width 439 height 26
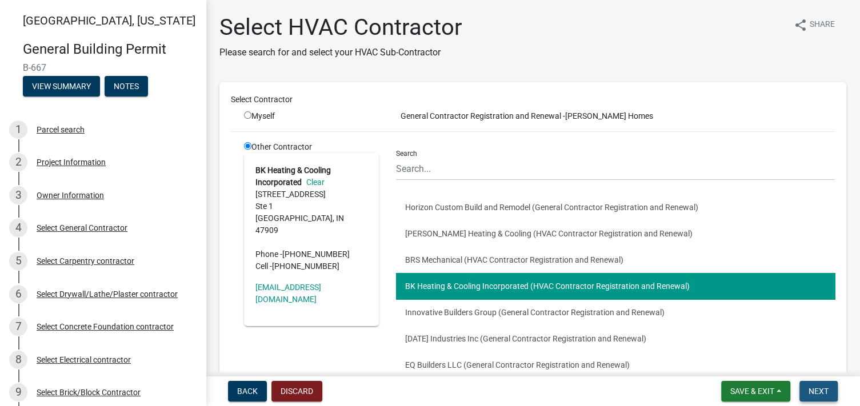
click at [819, 390] on span "Next" at bounding box center [818, 391] width 20 height 9
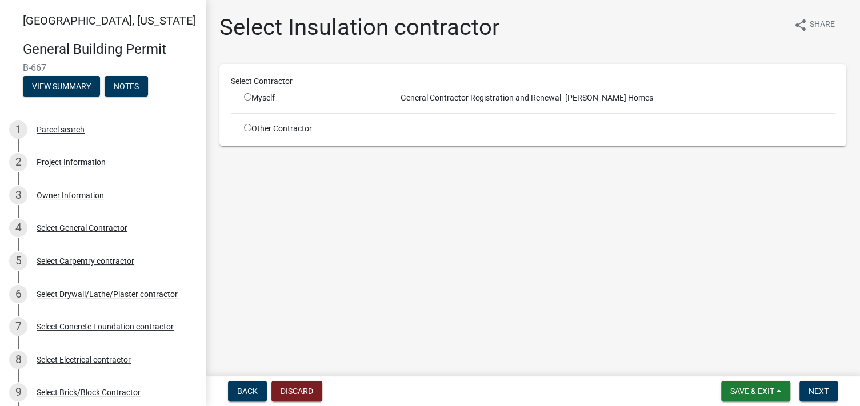
click at [247, 129] on input "radio" at bounding box center [247, 127] width 7 height 7
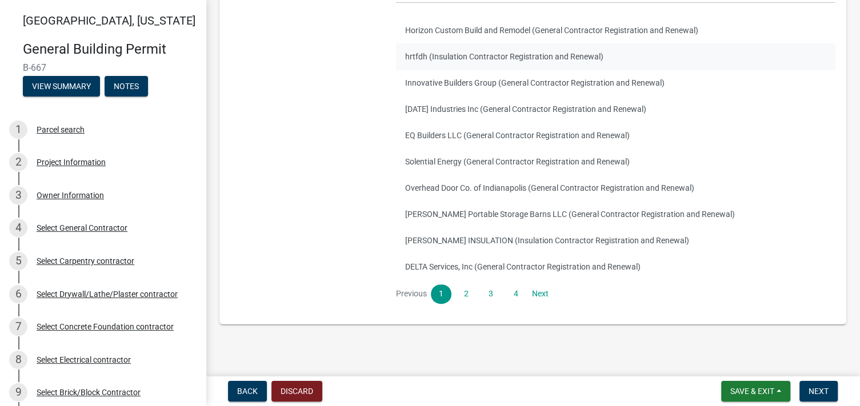
scroll to position [165, 0]
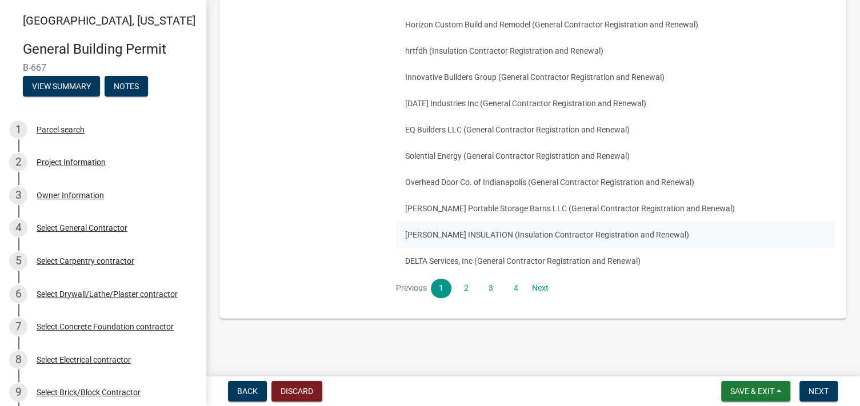
click at [492, 235] on button "[PERSON_NAME] INSULATION (Insulation Contractor Registration and Renewal)" at bounding box center [615, 235] width 439 height 26
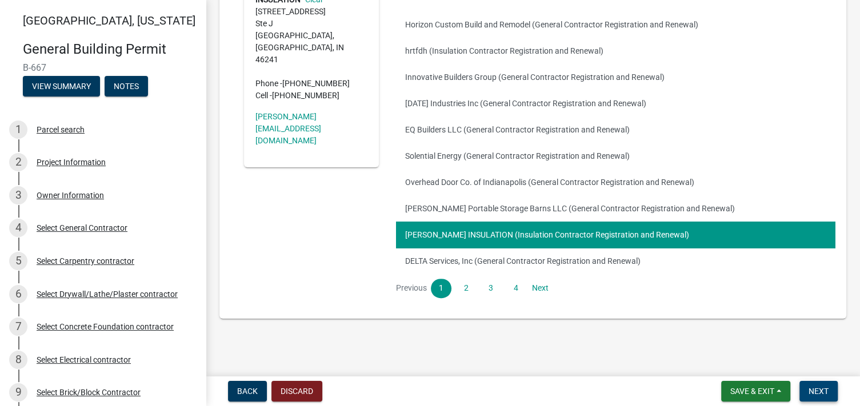
click at [815, 387] on span "Next" at bounding box center [818, 391] width 20 height 9
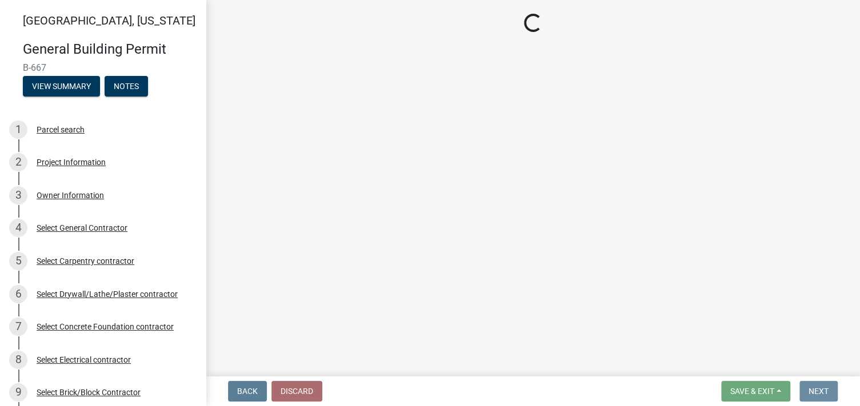
scroll to position [0, 0]
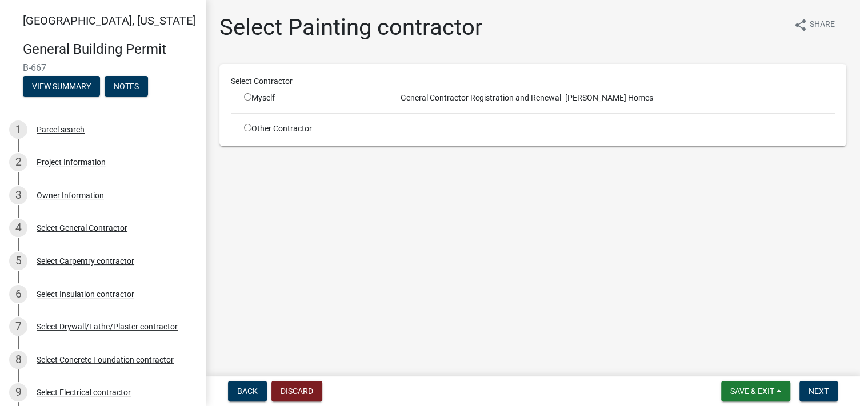
click at [247, 126] on input "radio" at bounding box center [247, 127] width 7 height 7
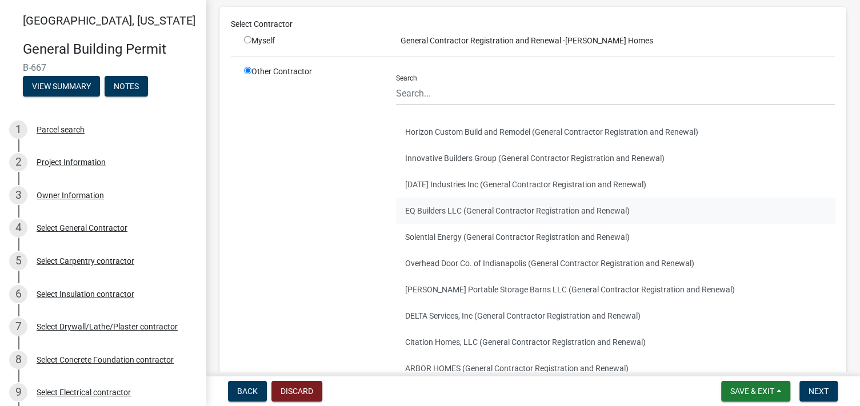
scroll to position [114, 0]
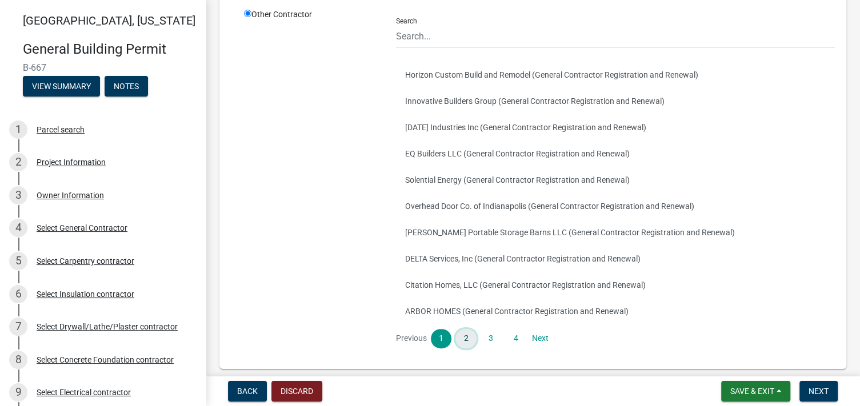
click at [463, 340] on link "2" at bounding box center [465, 338] width 21 height 19
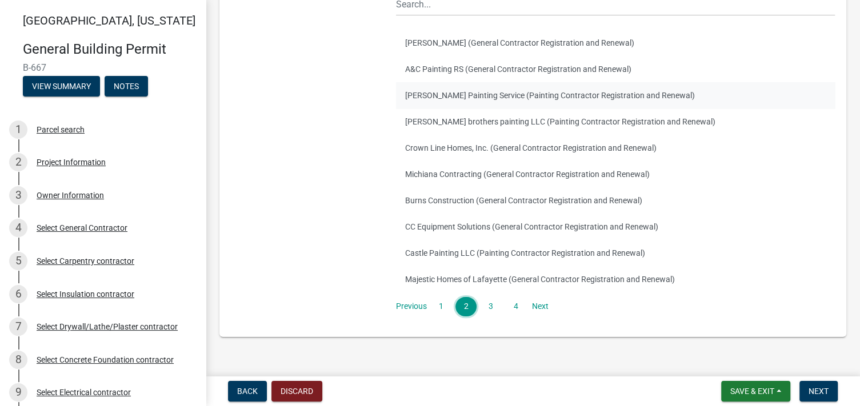
scroll to position [165, 0]
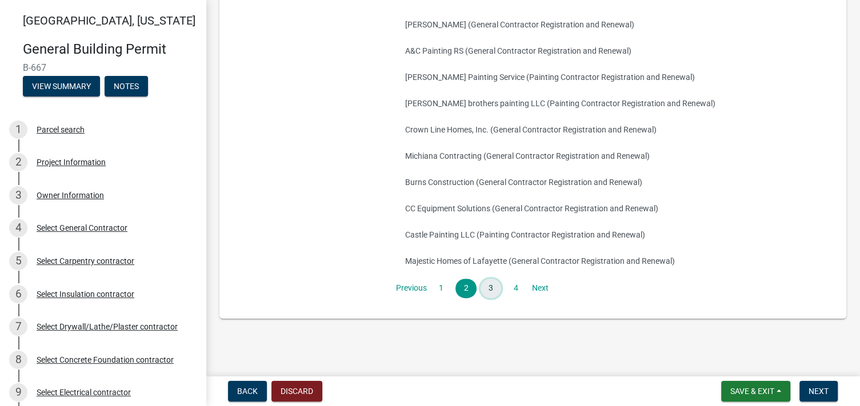
click at [488, 287] on link "3" at bounding box center [490, 288] width 21 height 19
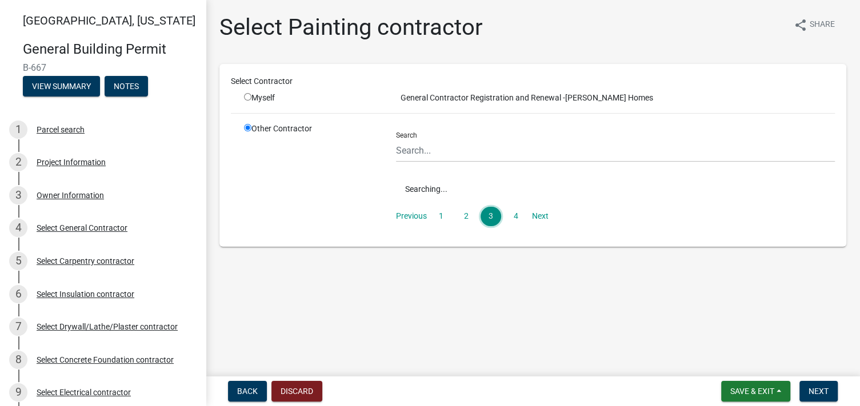
scroll to position [0, 0]
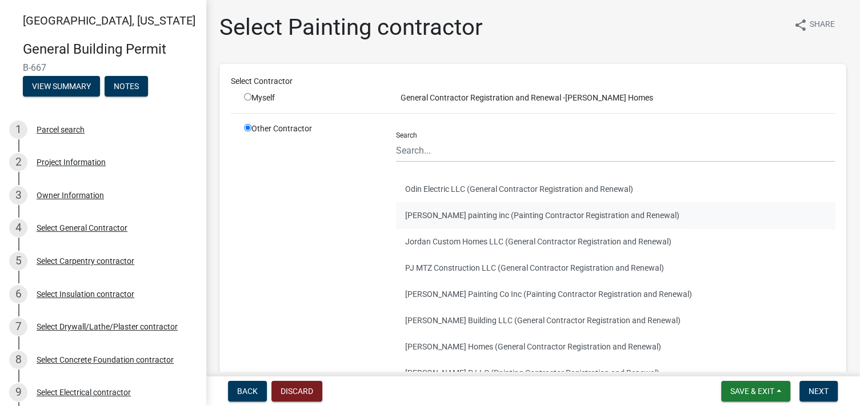
click at [463, 208] on button "[PERSON_NAME] painting inc (Painting Contractor Registration and Renewal)" at bounding box center [615, 215] width 439 height 26
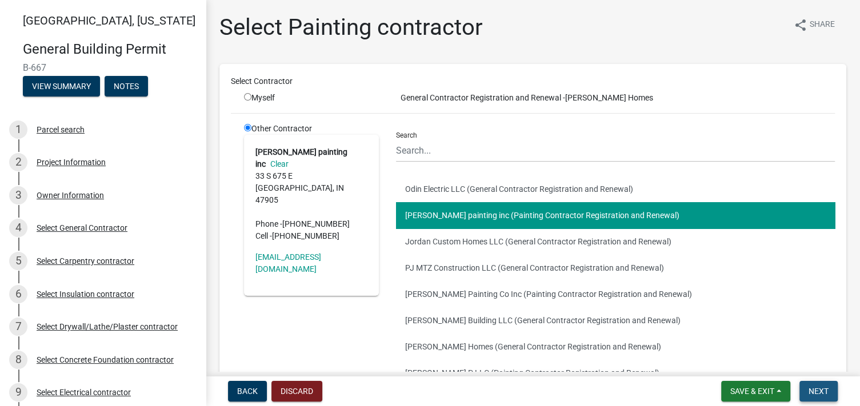
click at [816, 389] on span "Next" at bounding box center [818, 391] width 20 height 9
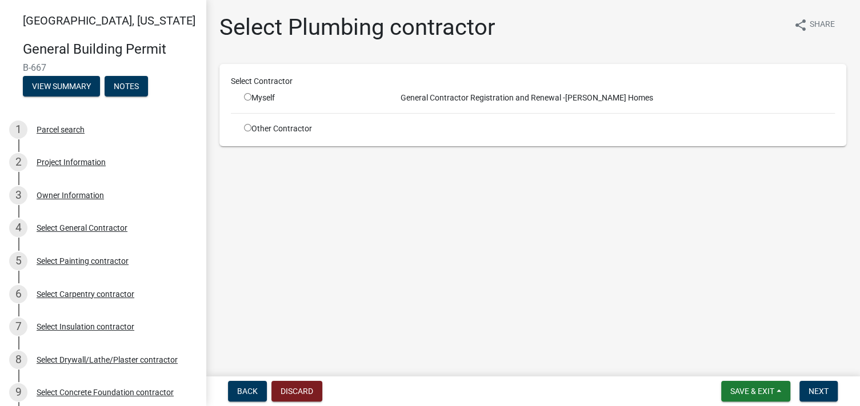
click at [248, 129] on input "radio" at bounding box center [247, 127] width 7 height 7
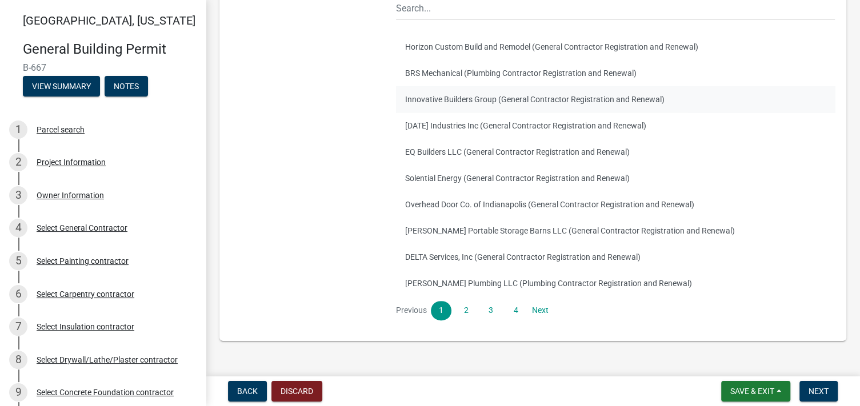
scroll to position [165, 0]
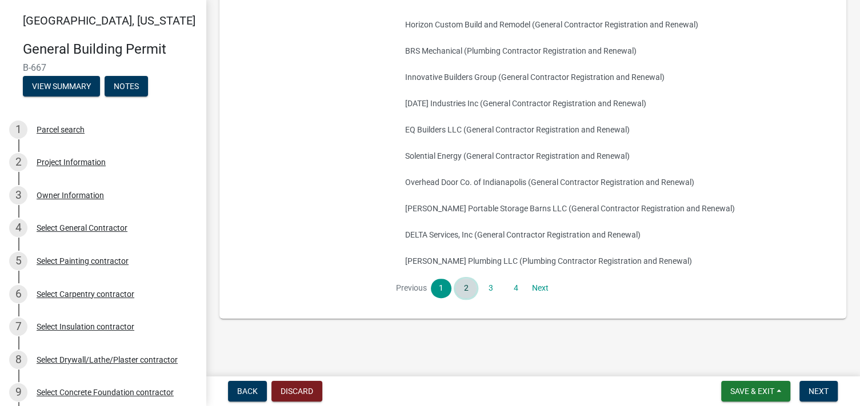
click at [468, 287] on link "2" at bounding box center [465, 288] width 21 height 19
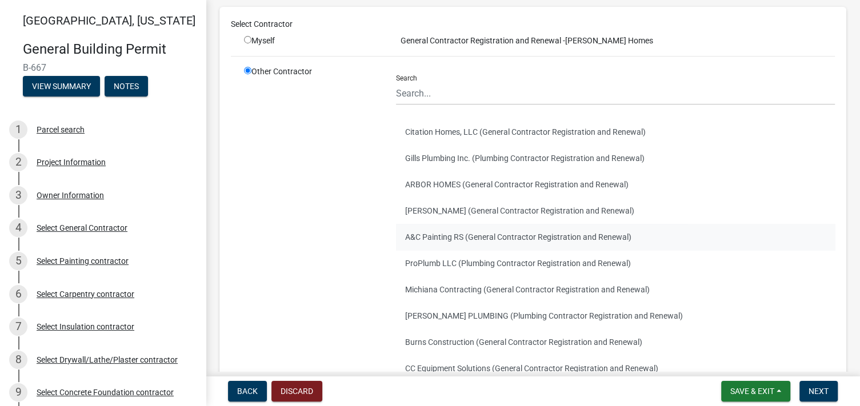
scroll to position [114, 0]
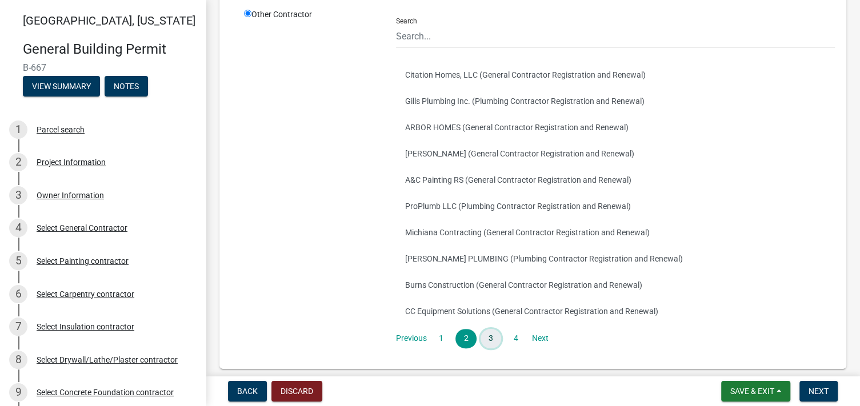
click at [490, 336] on link "3" at bounding box center [490, 338] width 21 height 19
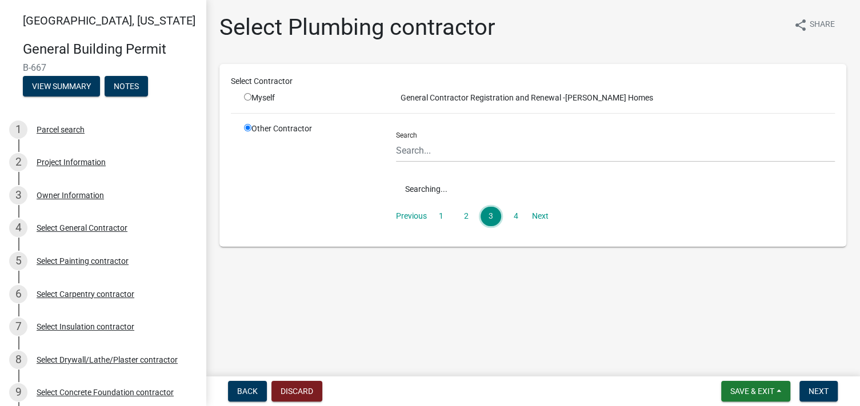
scroll to position [0, 0]
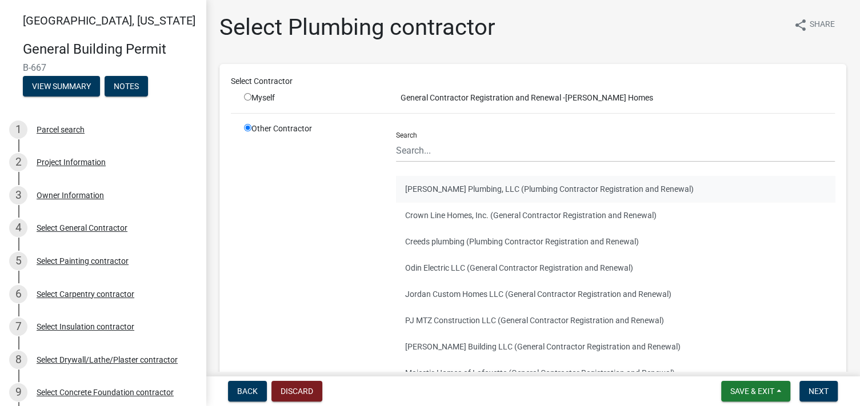
click at [456, 190] on button "[PERSON_NAME] Plumbing, LLC (Plumbing Contractor Registration and Renewal)" at bounding box center [615, 189] width 439 height 26
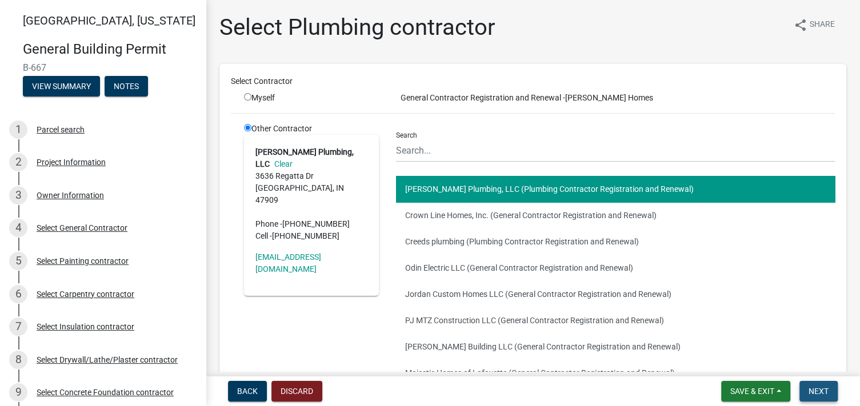
click at [816, 388] on span "Next" at bounding box center [818, 391] width 20 height 9
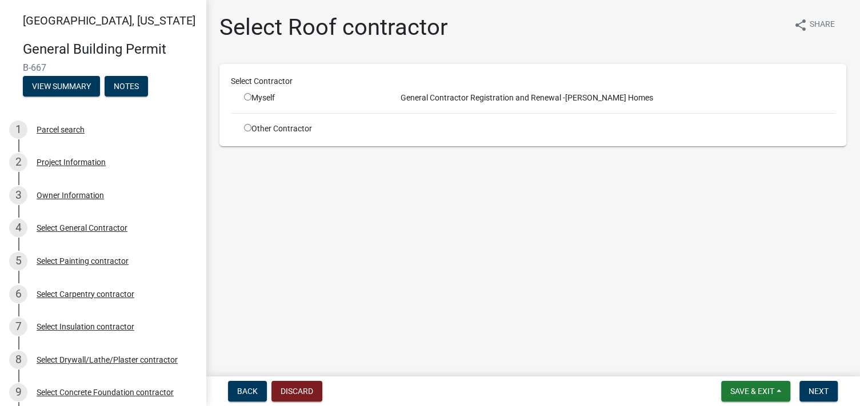
click at [247, 126] on input "radio" at bounding box center [247, 127] width 7 height 7
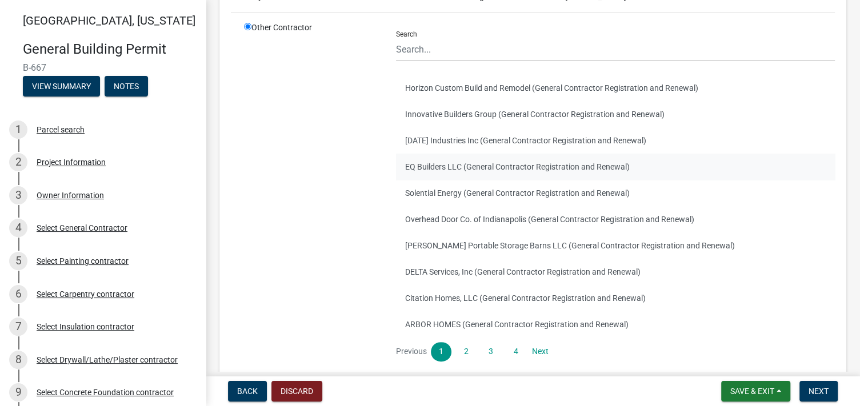
scroll to position [114, 0]
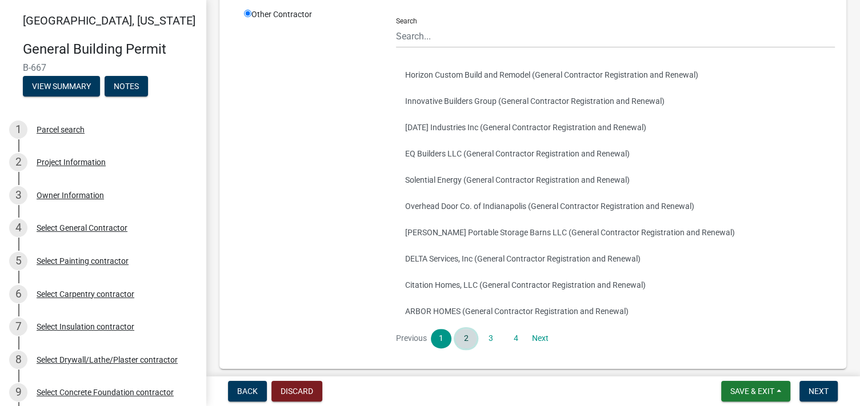
click at [465, 338] on link "2" at bounding box center [465, 338] width 21 height 19
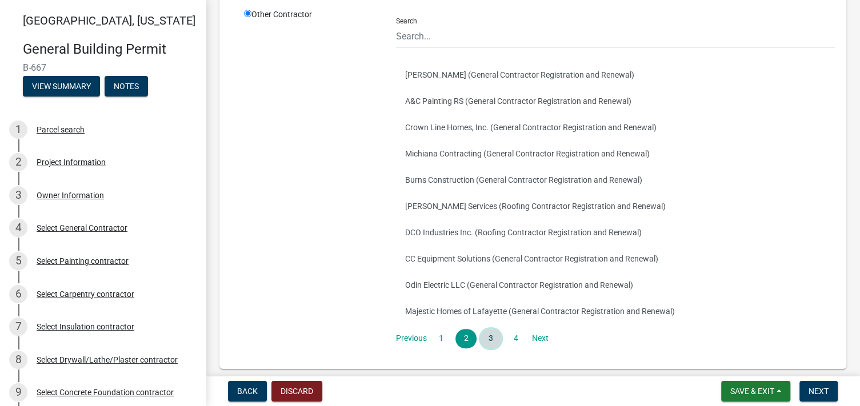
click at [487, 338] on link "3" at bounding box center [490, 338] width 21 height 19
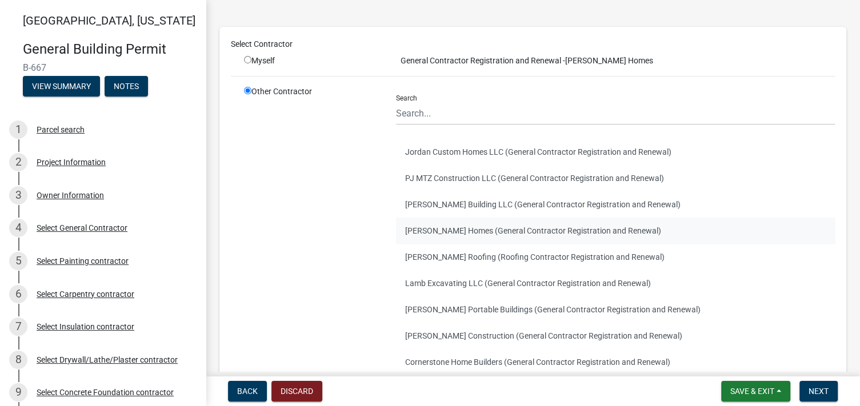
scroll to position [57, 0]
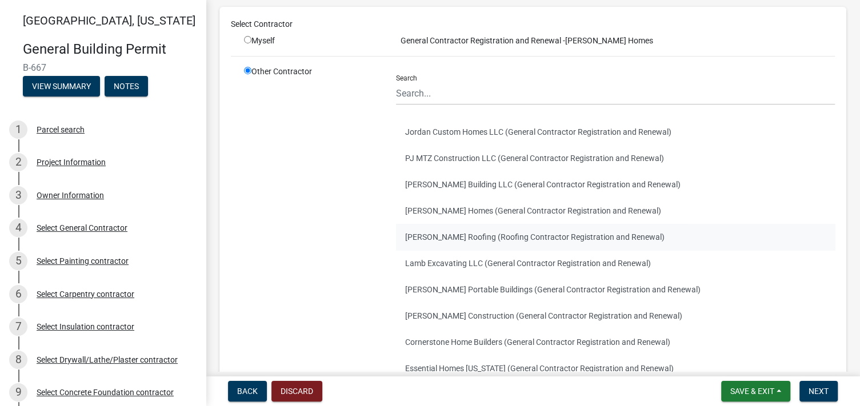
click at [465, 238] on button "[PERSON_NAME] Roofing (Roofing Contractor Registration and Renewal)" at bounding box center [615, 237] width 439 height 26
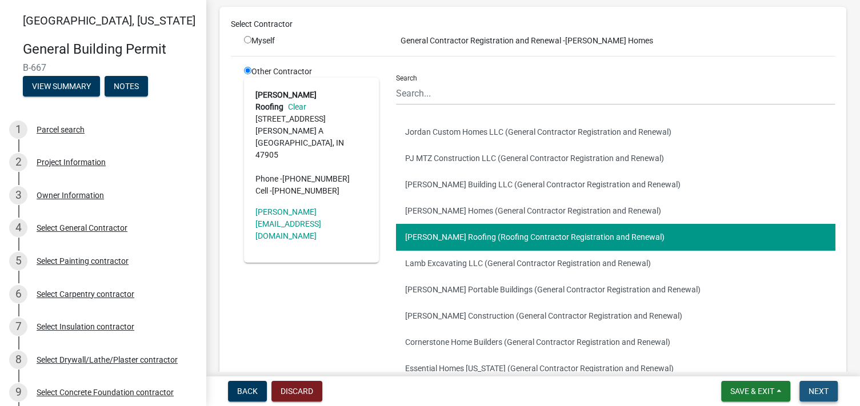
click at [816, 387] on span "Next" at bounding box center [818, 391] width 20 height 9
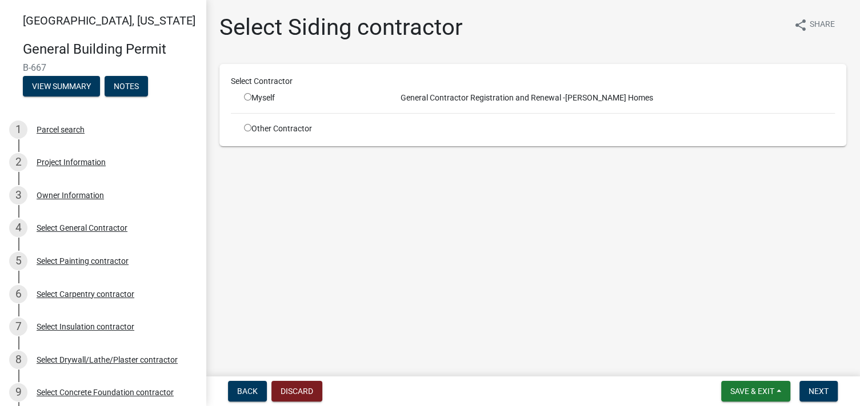
click at [246, 129] on input "radio" at bounding box center [247, 127] width 7 height 7
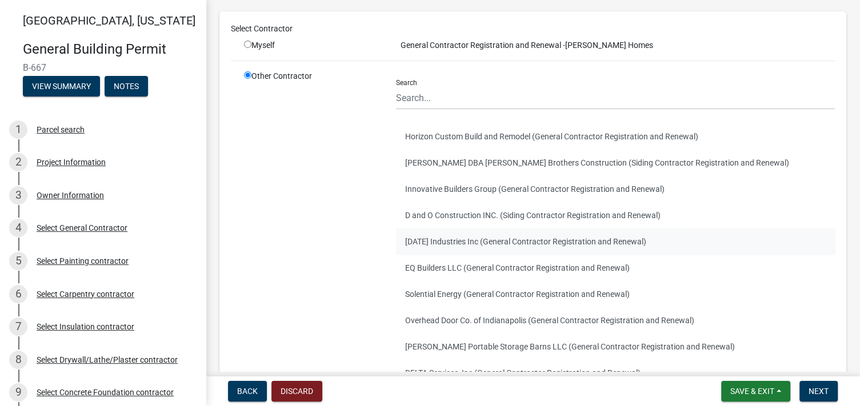
scroll to position [114, 0]
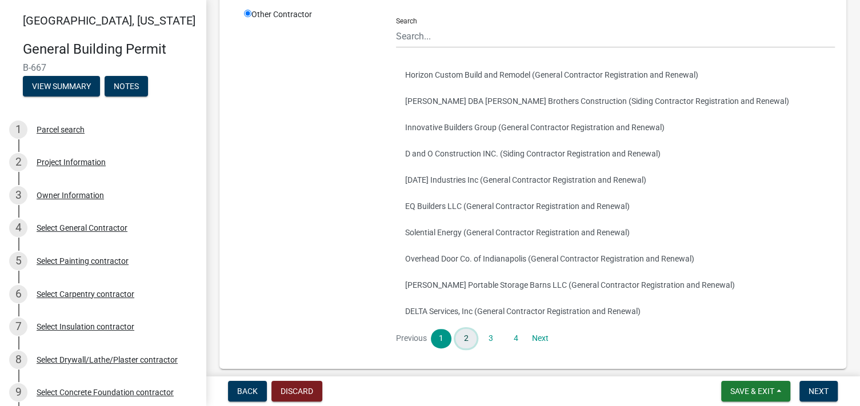
click at [468, 336] on link "2" at bounding box center [465, 338] width 21 height 19
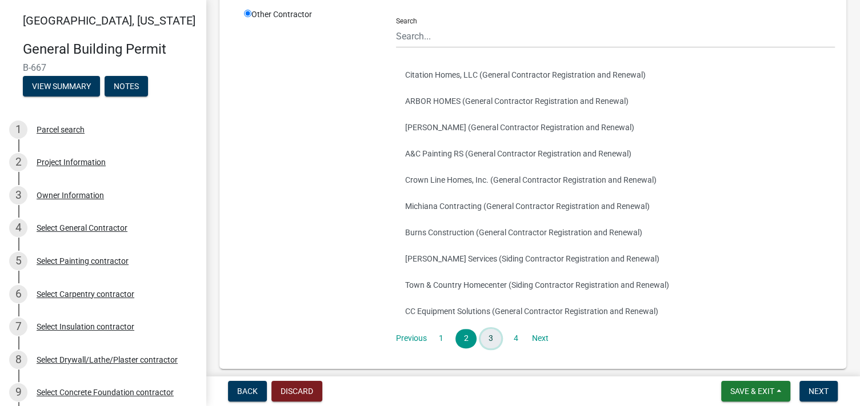
click at [490, 340] on link "3" at bounding box center [490, 338] width 21 height 19
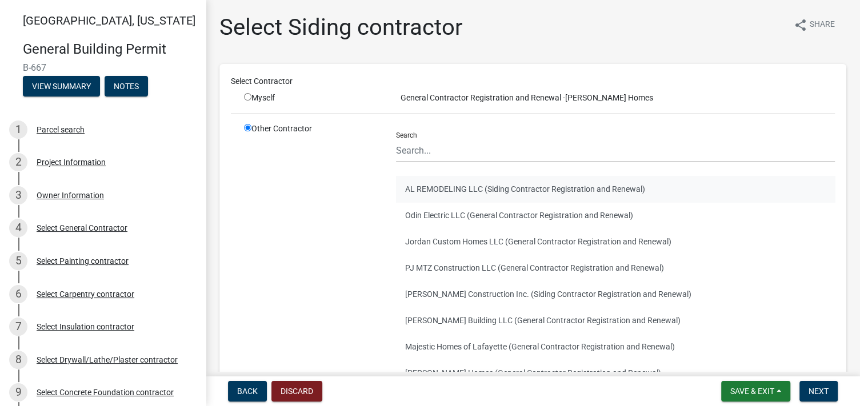
click at [442, 182] on button "AL REMODELING LLC (Siding Contractor Registration and Renewal)" at bounding box center [615, 189] width 439 height 26
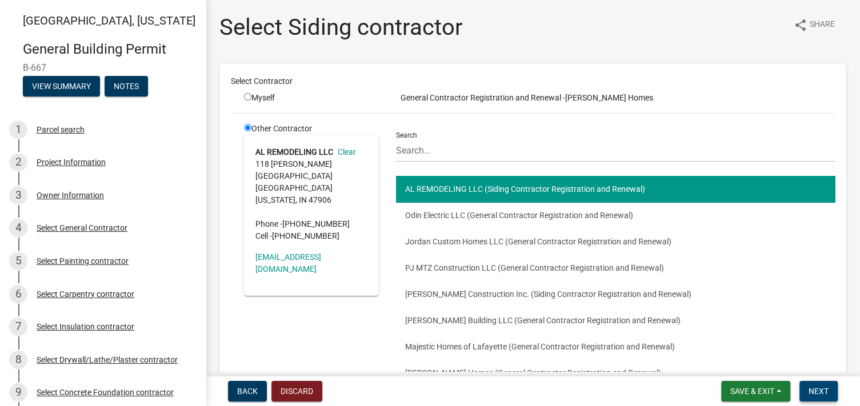
click at [816, 389] on span "Next" at bounding box center [818, 391] width 20 height 9
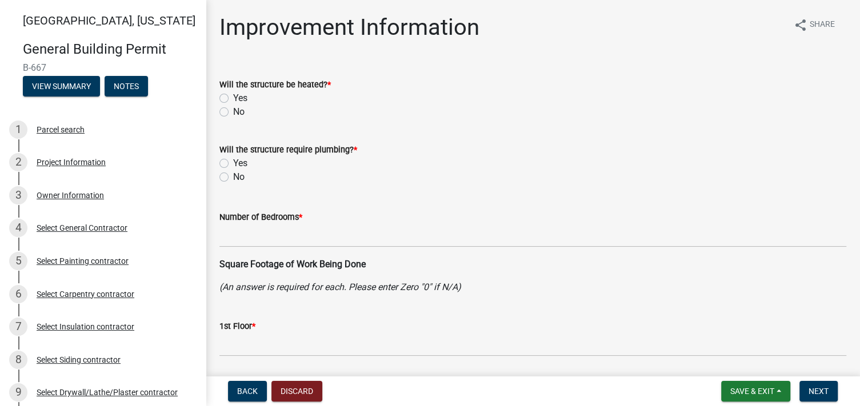
click at [233, 98] on label "Yes" at bounding box center [240, 98] width 14 height 14
click at [233, 98] on input "Yes" at bounding box center [236, 94] width 7 height 7
click at [233, 163] on label "Yes" at bounding box center [240, 164] width 14 height 14
click at [233, 163] on input "Yes" at bounding box center [236, 160] width 7 height 7
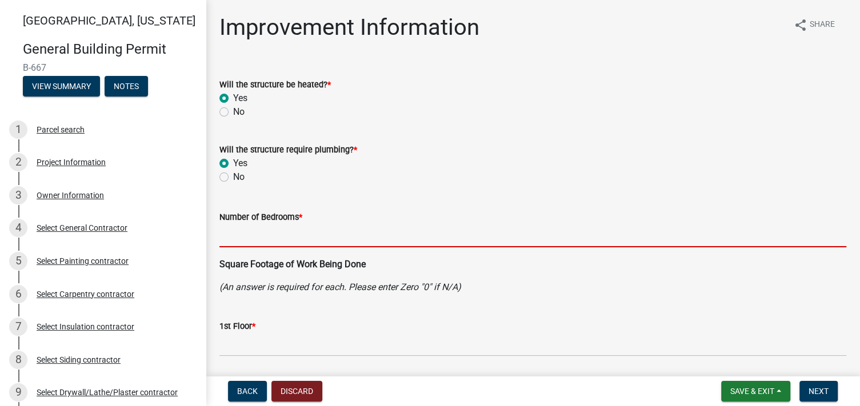
click at [235, 237] on input "text" at bounding box center [532, 235] width 627 height 23
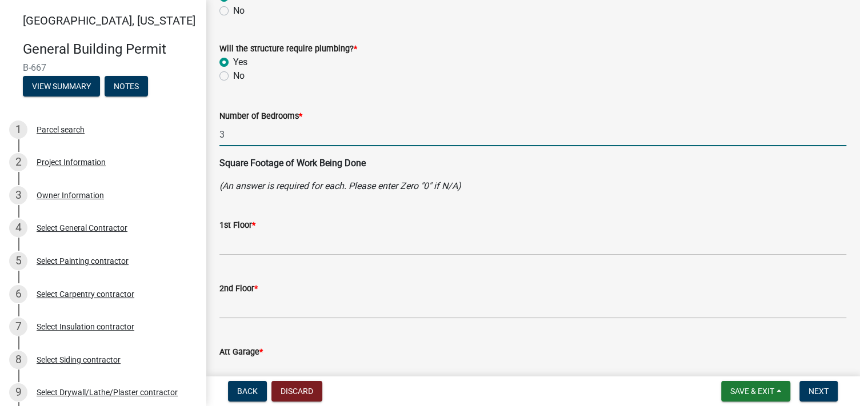
scroll to position [114, 0]
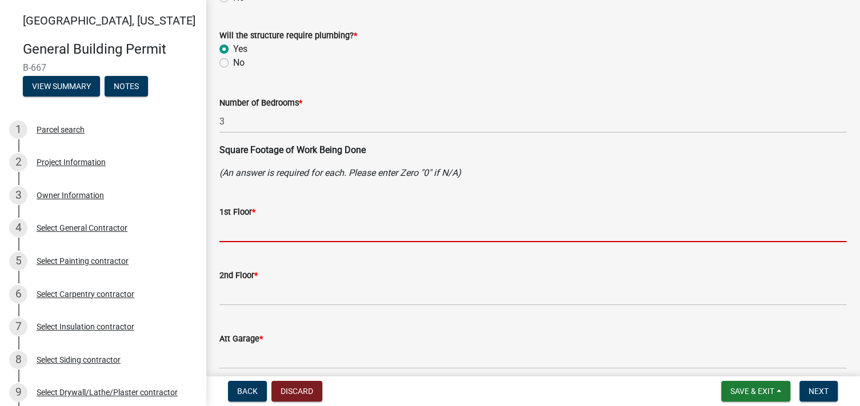
click at [248, 233] on input "text" at bounding box center [532, 230] width 627 height 23
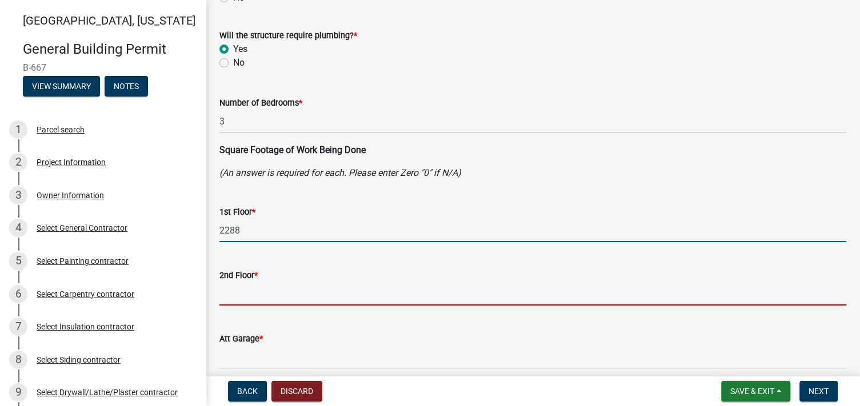
click at [251, 290] on input "text" at bounding box center [532, 293] width 627 height 23
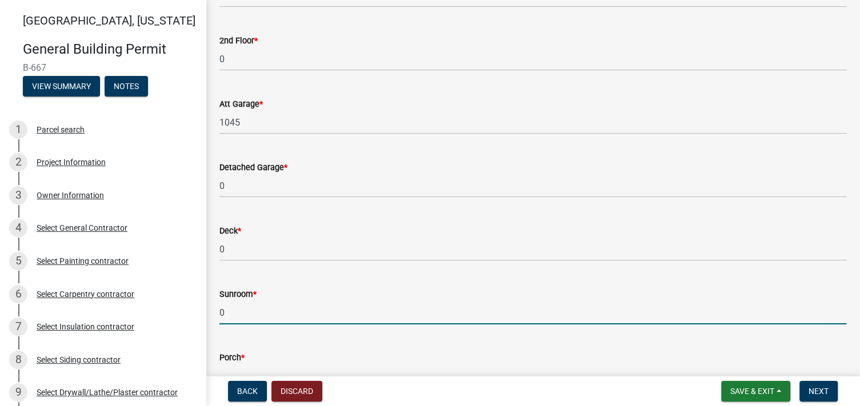
scroll to position [364, 0]
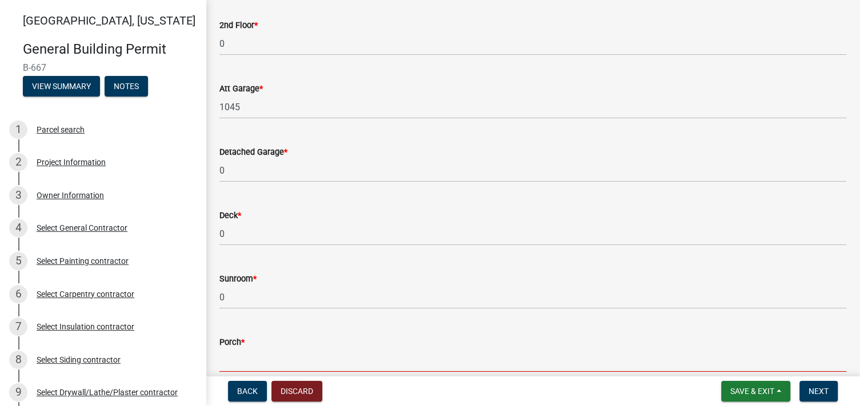
click at [263, 358] on input "text" at bounding box center [532, 360] width 627 height 23
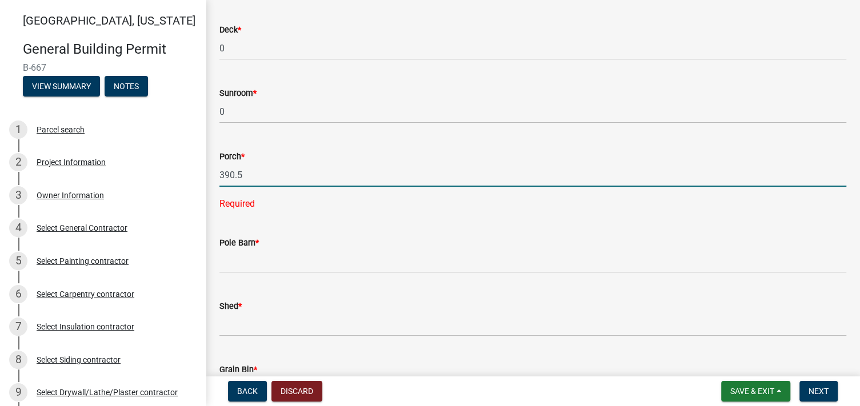
scroll to position [593, 0]
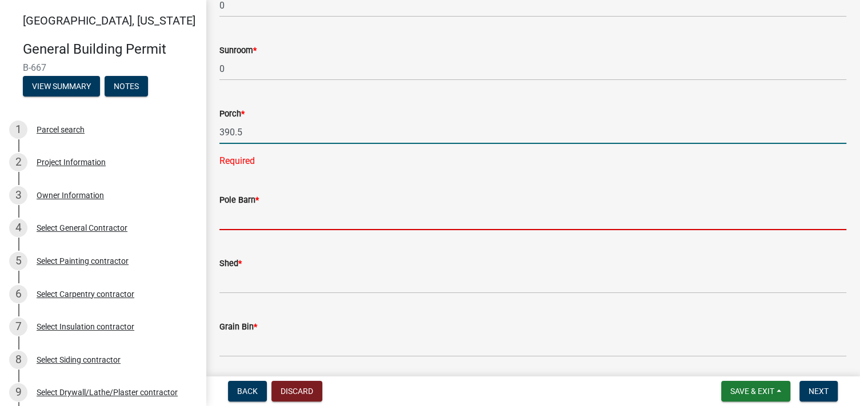
click at [271, 218] on wm-data-entity-input-list "Will the structure be heated? * Yes No Will the structure require plumbing? * Y…" at bounding box center [532, 407] width 627 height 1872
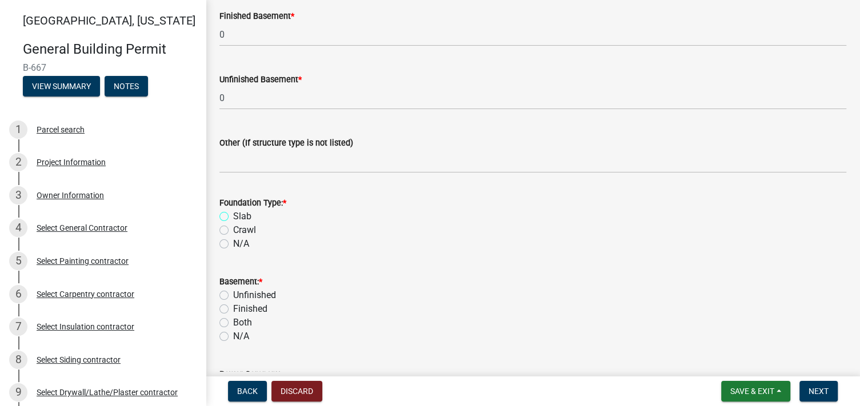
scroll to position [964, 0]
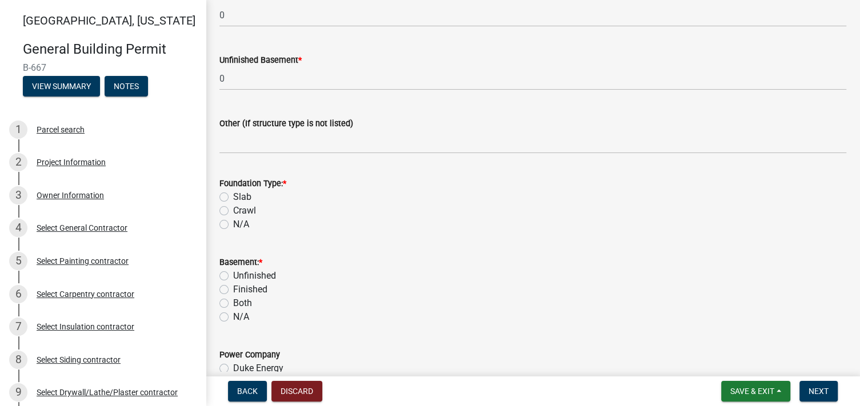
click at [233, 198] on label "Slab" at bounding box center [242, 197] width 18 height 14
click at [233, 198] on input "Slab" at bounding box center [236, 193] width 7 height 7
click at [233, 319] on label "N/A" at bounding box center [241, 317] width 16 height 14
click at [233, 318] on input "N/A" at bounding box center [236, 313] width 7 height 7
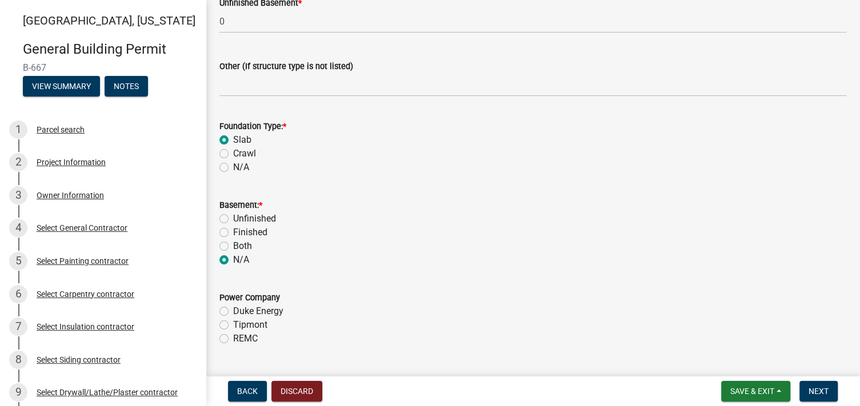
scroll to position [1078, 0]
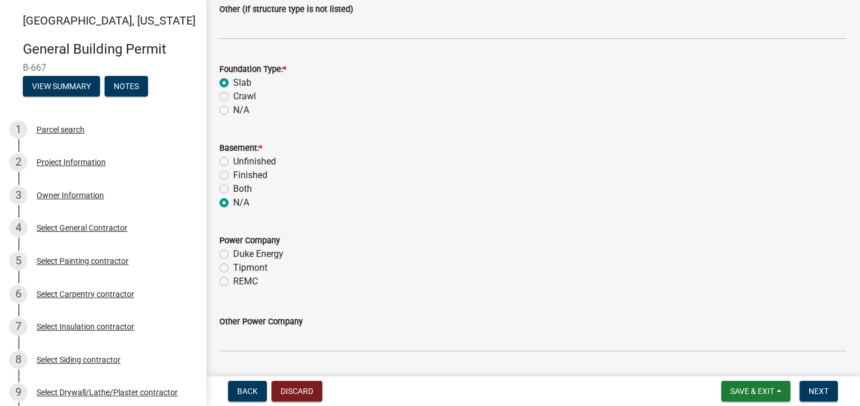
click at [233, 256] on label "Duke Energy" at bounding box center [258, 254] width 50 height 14
click at [233, 255] on input "Duke Energy" at bounding box center [236, 250] width 7 height 7
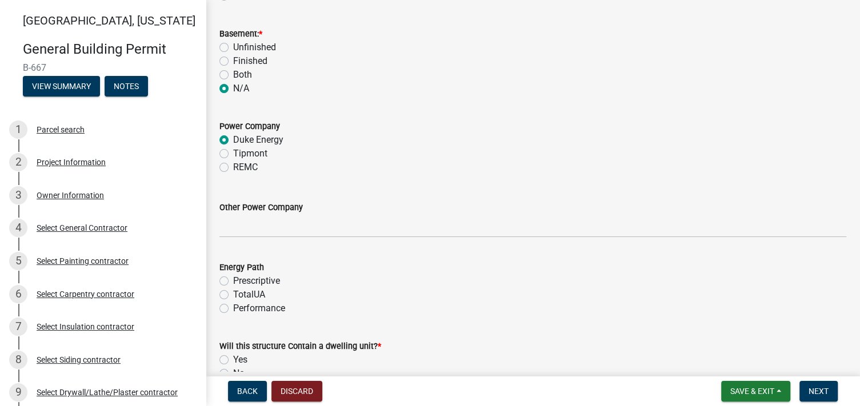
scroll to position [1249, 0]
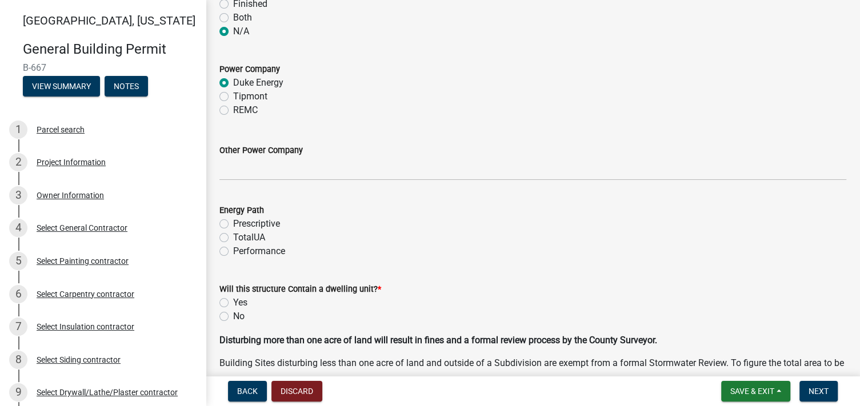
click at [233, 252] on label "Performance" at bounding box center [259, 251] width 52 height 14
click at [233, 252] on input "Performance" at bounding box center [236, 247] width 7 height 7
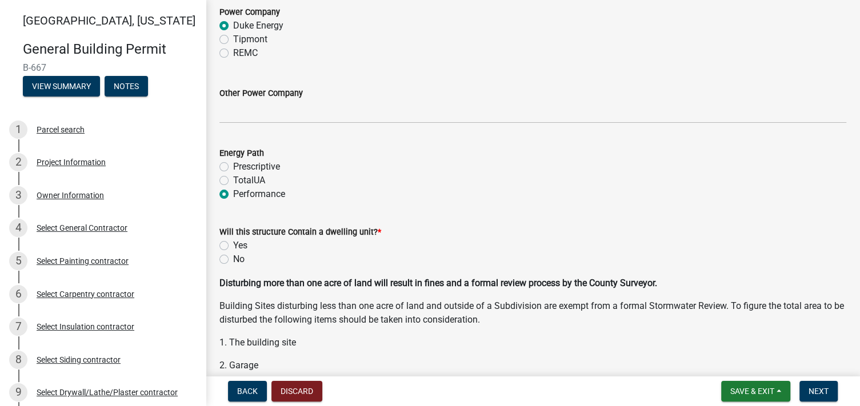
scroll to position [1363, 0]
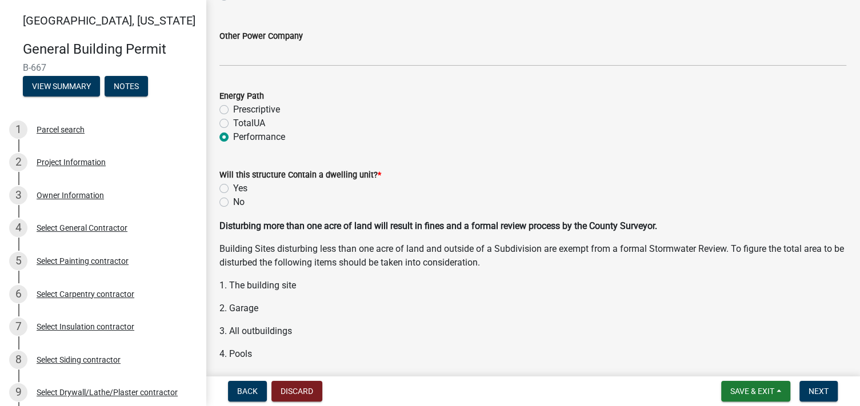
click at [233, 188] on label "Yes" at bounding box center [240, 189] width 14 height 14
click at [233, 188] on input "Yes" at bounding box center [236, 185] width 7 height 7
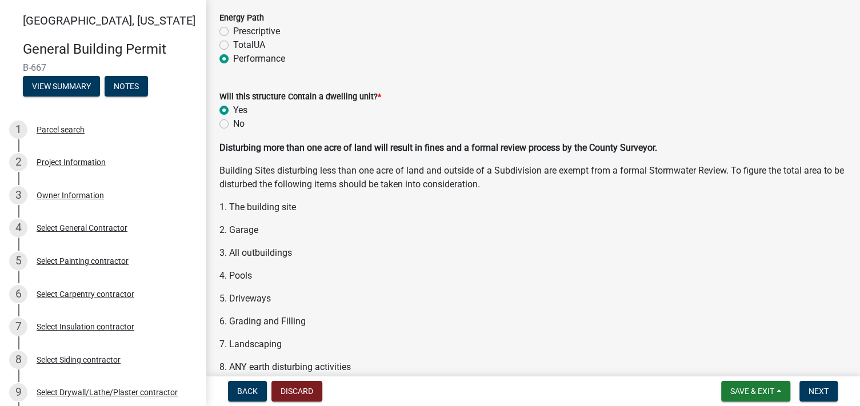
scroll to position [1584, 0]
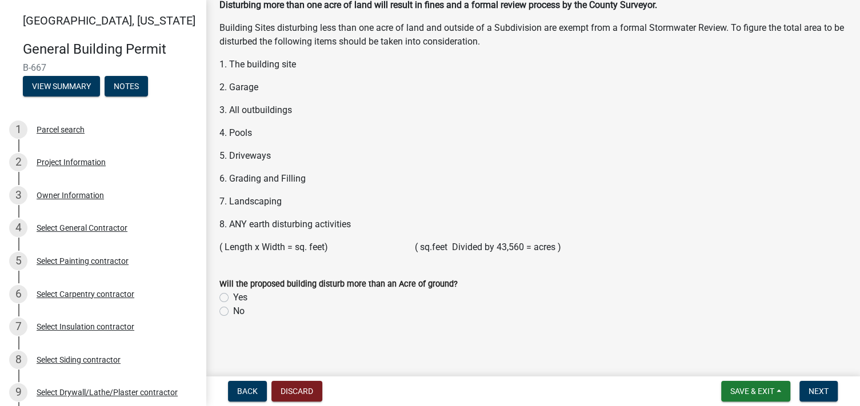
click at [233, 311] on label "No" at bounding box center [238, 311] width 11 height 14
click at [233, 311] on input "No" at bounding box center [236, 307] width 7 height 7
click at [820, 391] on span "Next" at bounding box center [818, 391] width 20 height 9
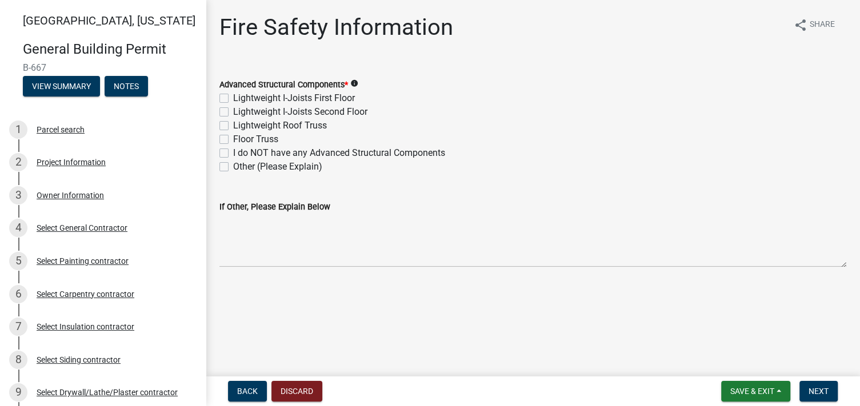
click at [233, 123] on label "Lightweight Roof Truss" at bounding box center [280, 126] width 94 height 14
click at [233, 123] on input "Lightweight Roof Truss" at bounding box center [236, 122] width 7 height 7
click at [808, 384] on button "Next" at bounding box center [818, 391] width 38 height 21
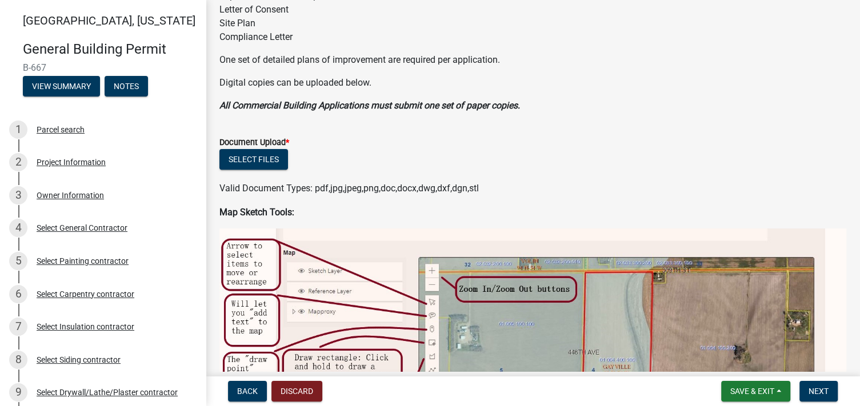
scroll to position [228, 0]
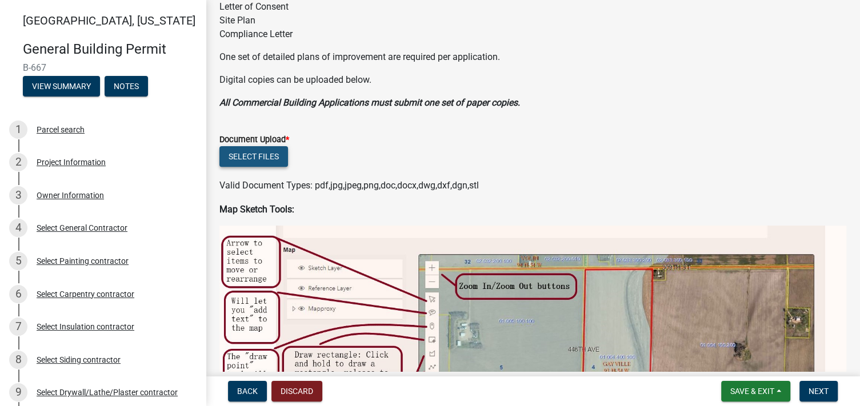
click at [245, 150] on button "Select files" at bounding box center [253, 156] width 69 height 21
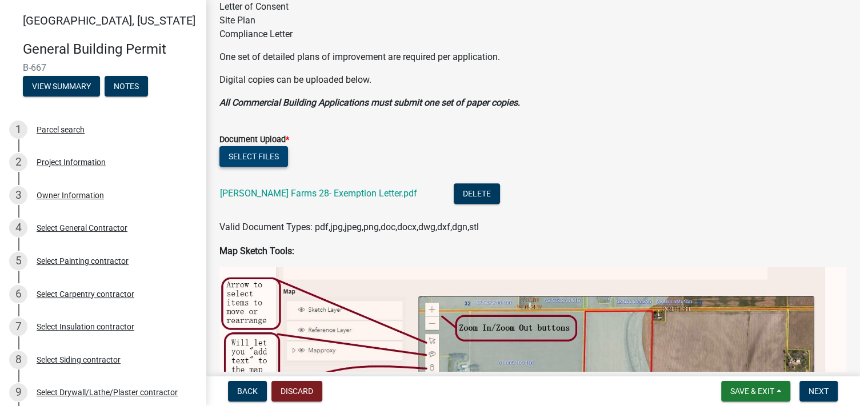
click at [262, 151] on button "Select files" at bounding box center [253, 156] width 69 height 21
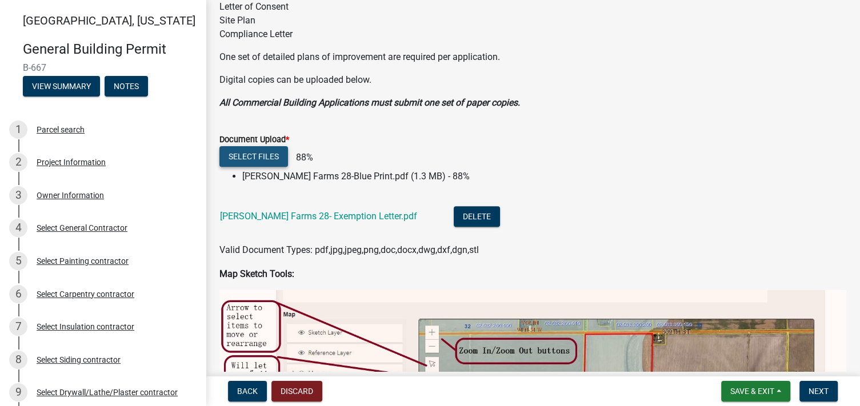
click at [261, 155] on button "Select files" at bounding box center [253, 156] width 69 height 21
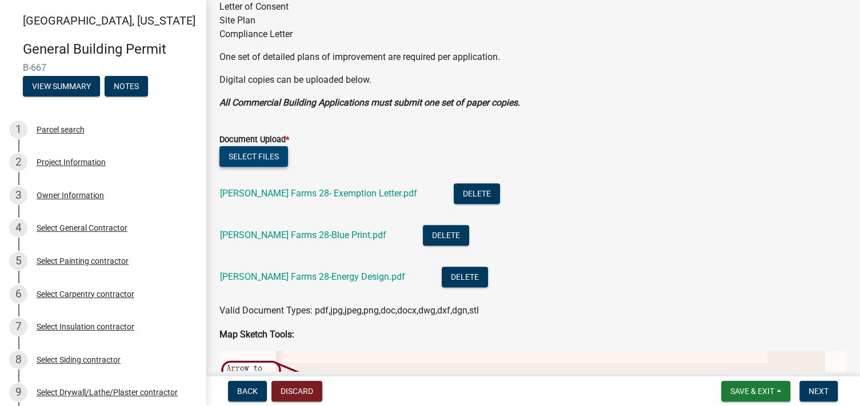
click at [254, 153] on button "Select files" at bounding box center [253, 156] width 69 height 21
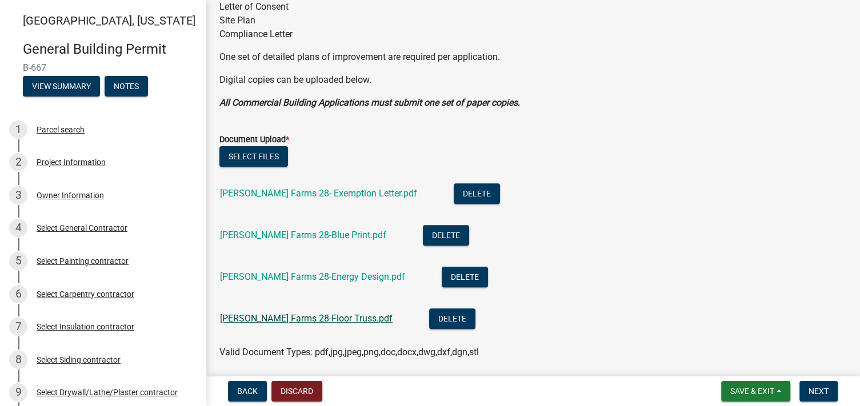
click at [313, 316] on link "[PERSON_NAME] Farms 28-Floor Truss.pdf" at bounding box center [306, 318] width 172 height 11
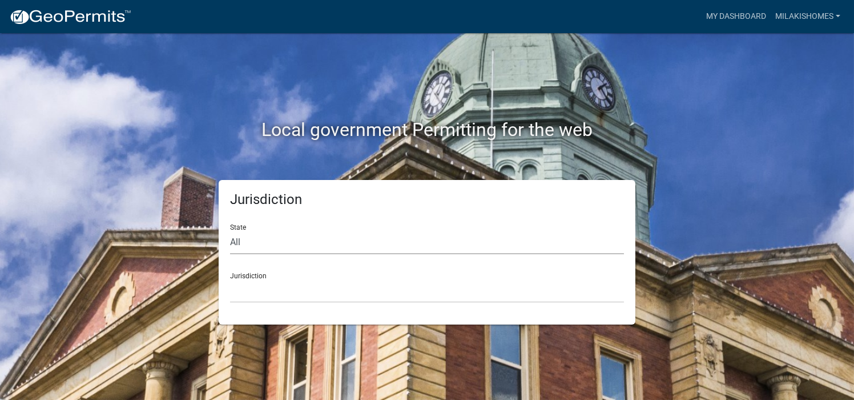
click at [253, 244] on select "All [US_STATE] [US_STATE] [US_STATE] [US_STATE] [US_STATE] [US_STATE] [US_STATE…" at bounding box center [427, 242] width 394 height 23
select select "[US_STATE]"
click at [230, 231] on select "All [US_STATE] [US_STATE] [US_STATE] [US_STATE] [US_STATE] [US_STATE] [US_STATE…" at bounding box center [427, 242] width 394 height 23
click at [260, 294] on select "City of [GEOGRAPHIC_DATA], [US_STATE] City of [GEOGRAPHIC_DATA], [US_STATE] Cit…" at bounding box center [427, 290] width 394 height 23
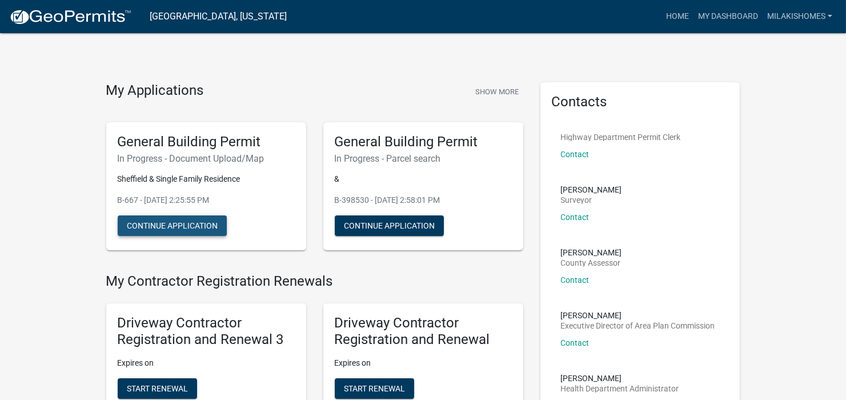
click at [166, 224] on button "Continue Application" at bounding box center [172, 225] width 109 height 21
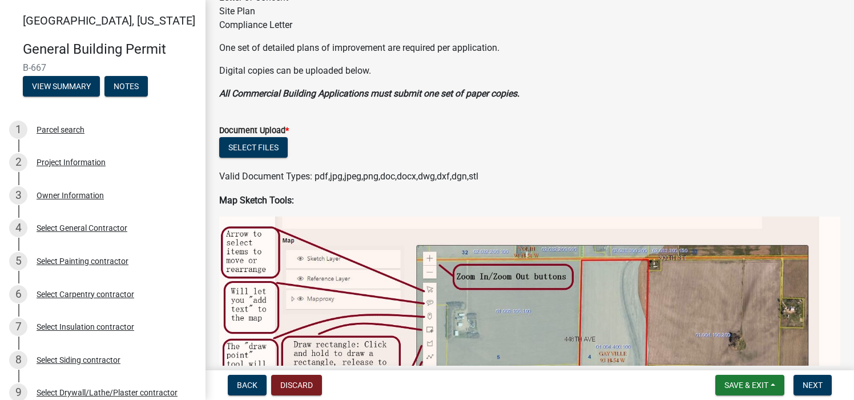
scroll to position [228, 0]
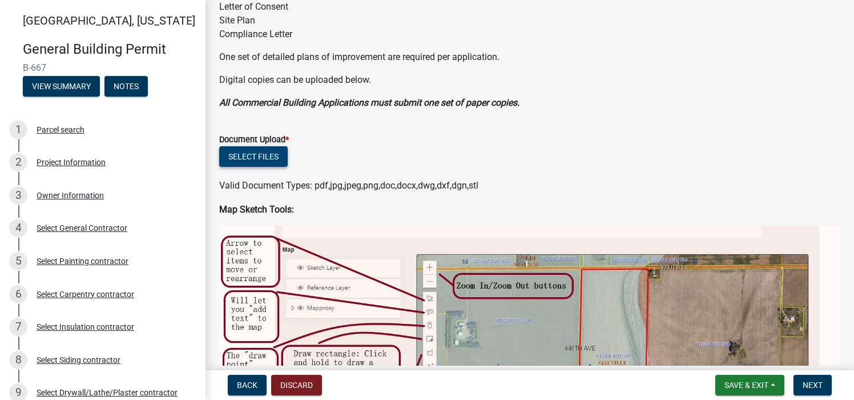
click at [243, 150] on button "Select files" at bounding box center [253, 156] width 69 height 21
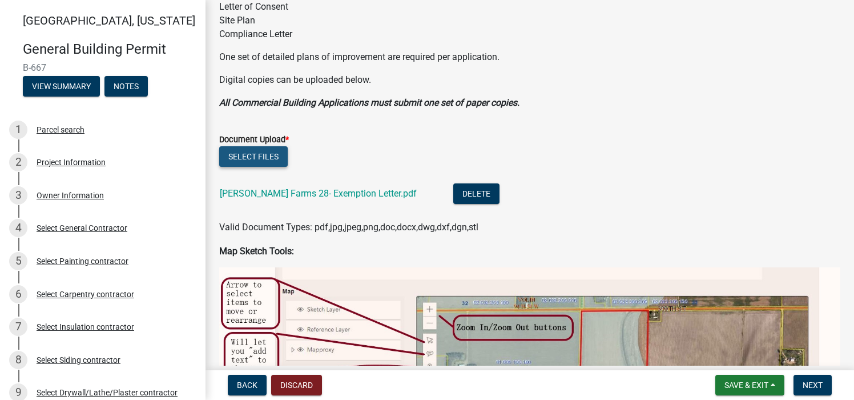
click at [252, 157] on button "Select files" at bounding box center [253, 156] width 69 height 21
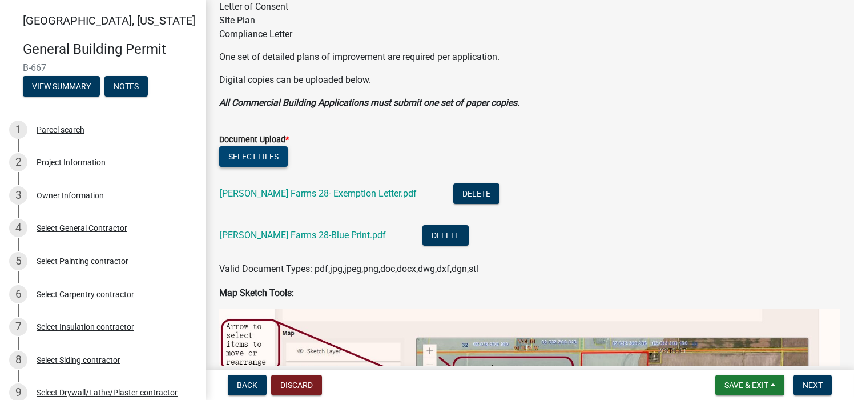
click at [268, 152] on button "Select files" at bounding box center [253, 156] width 69 height 21
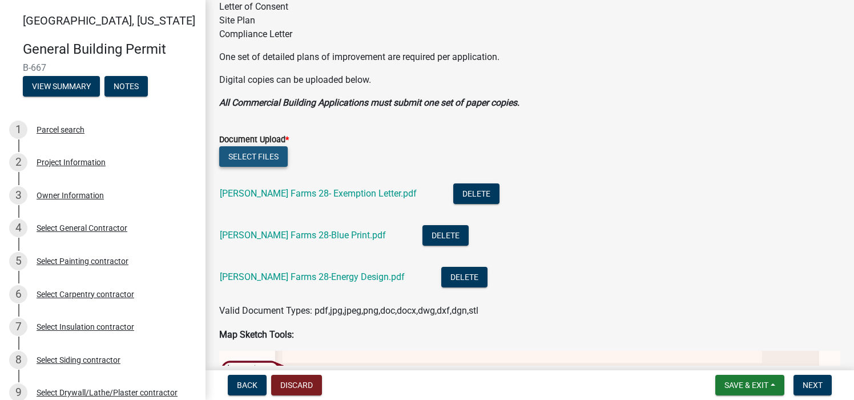
click at [262, 154] on button "Select files" at bounding box center [253, 156] width 69 height 21
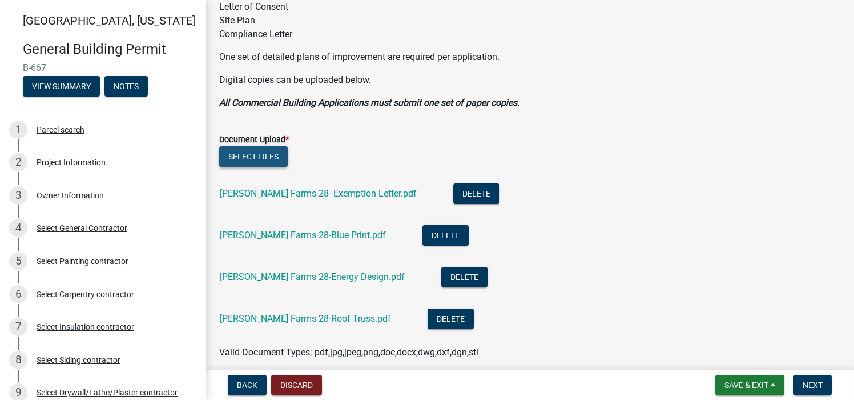
click at [254, 156] on button "Select files" at bounding box center [253, 156] width 69 height 21
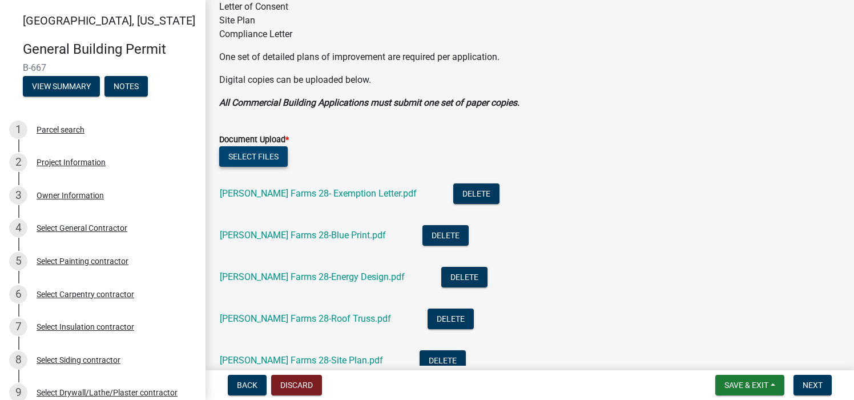
click at [262, 154] on button "Select files" at bounding box center [253, 156] width 69 height 21
click at [261, 154] on button "Select files" at bounding box center [253, 156] width 69 height 21
click at [257, 155] on button "Select files" at bounding box center [253, 156] width 69 height 21
click at [260, 157] on button "Select files" at bounding box center [253, 156] width 69 height 21
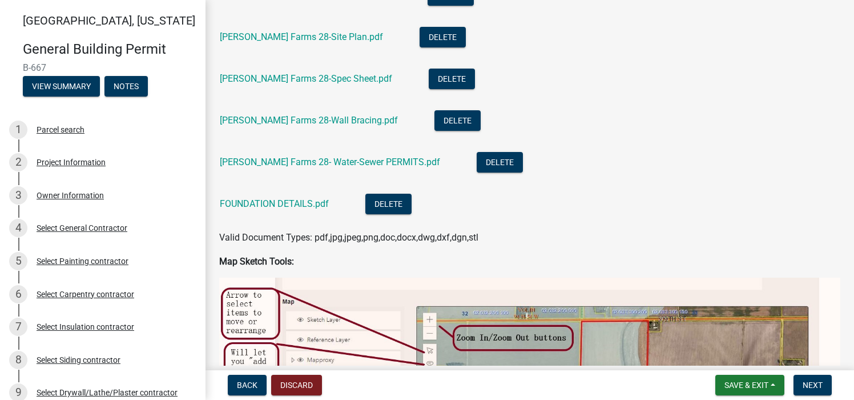
scroll to position [571, 0]
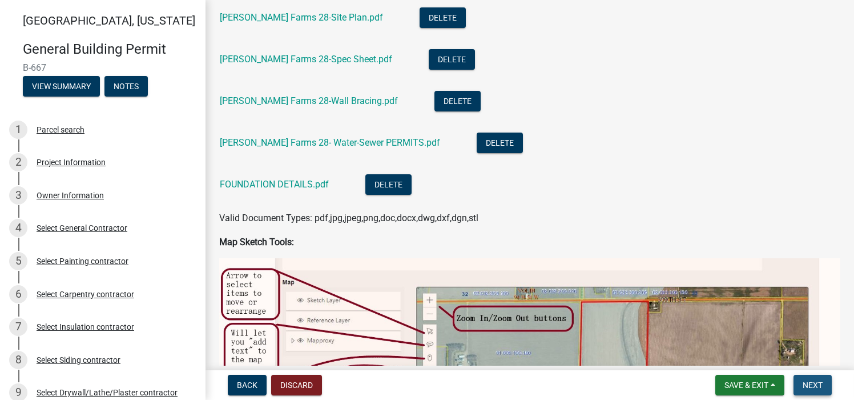
click at [811, 383] on span "Next" at bounding box center [813, 384] width 20 height 9
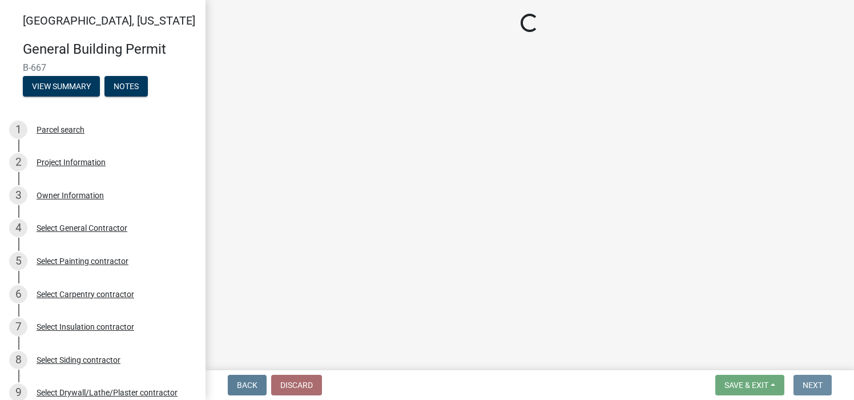
scroll to position [0, 0]
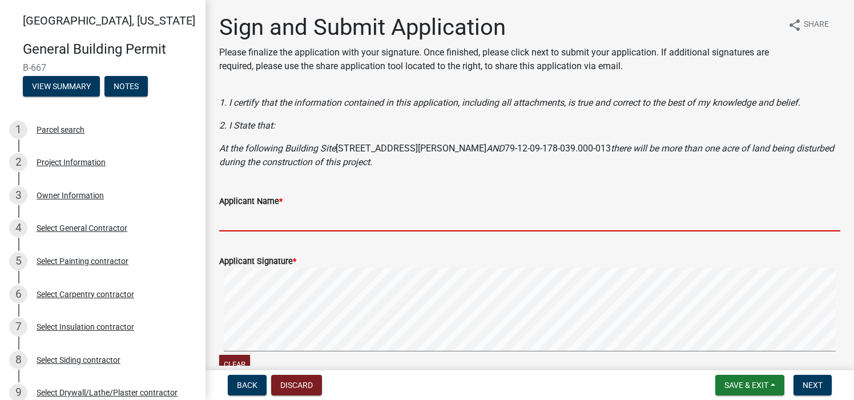
click at [252, 222] on input "Applicant Name *" at bounding box center [529, 219] width 621 height 23
type input "Jenni DeLong"
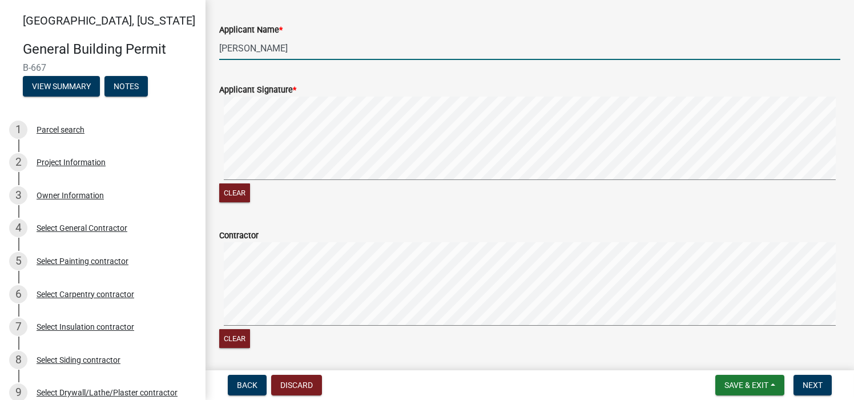
scroll to position [286, 0]
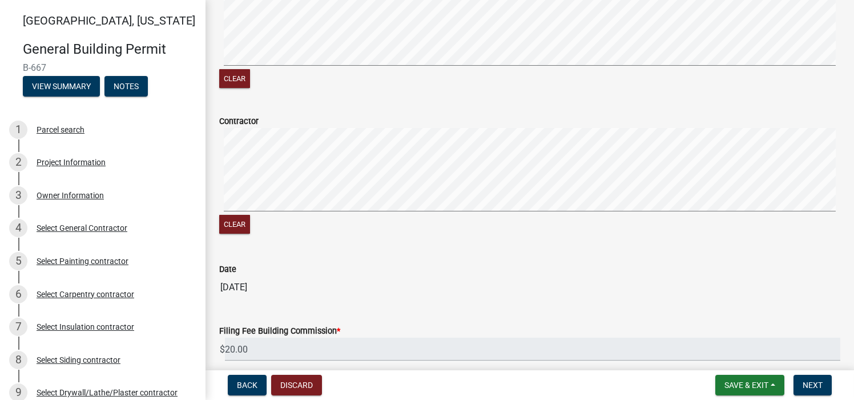
click at [312, 223] on div "Clear" at bounding box center [529, 182] width 621 height 108
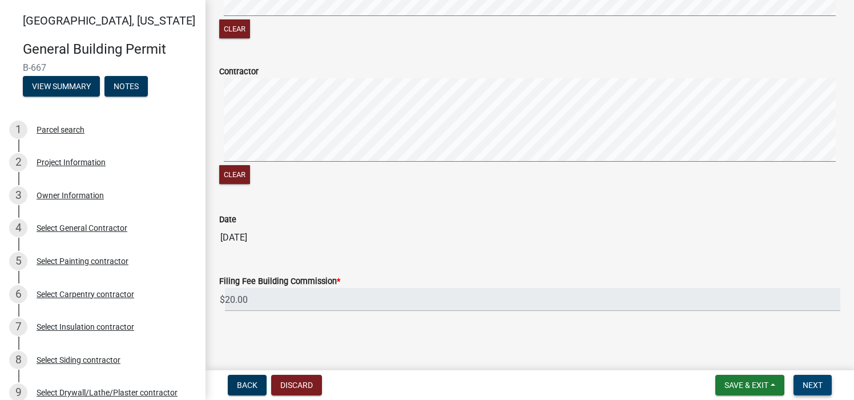
click at [809, 383] on span "Next" at bounding box center [813, 384] width 20 height 9
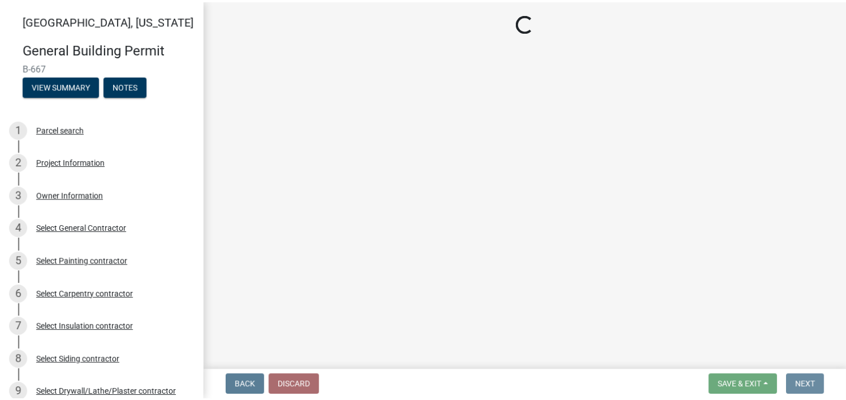
scroll to position [0, 0]
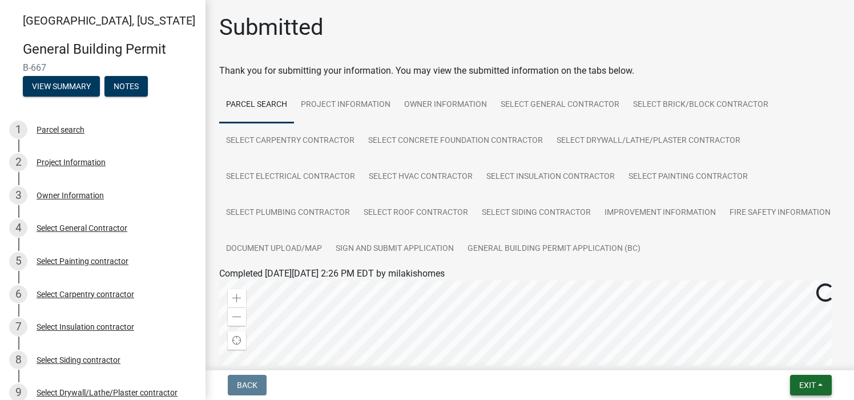
click at [809, 386] on span "Exit" at bounding box center [808, 384] width 17 height 9
click at [791, 355] on button "Save & Exit" at bounding box center [786, 355] width 91 height 27
